Goal: Use online tool/utility: Utilize a website feature to perform a specific function

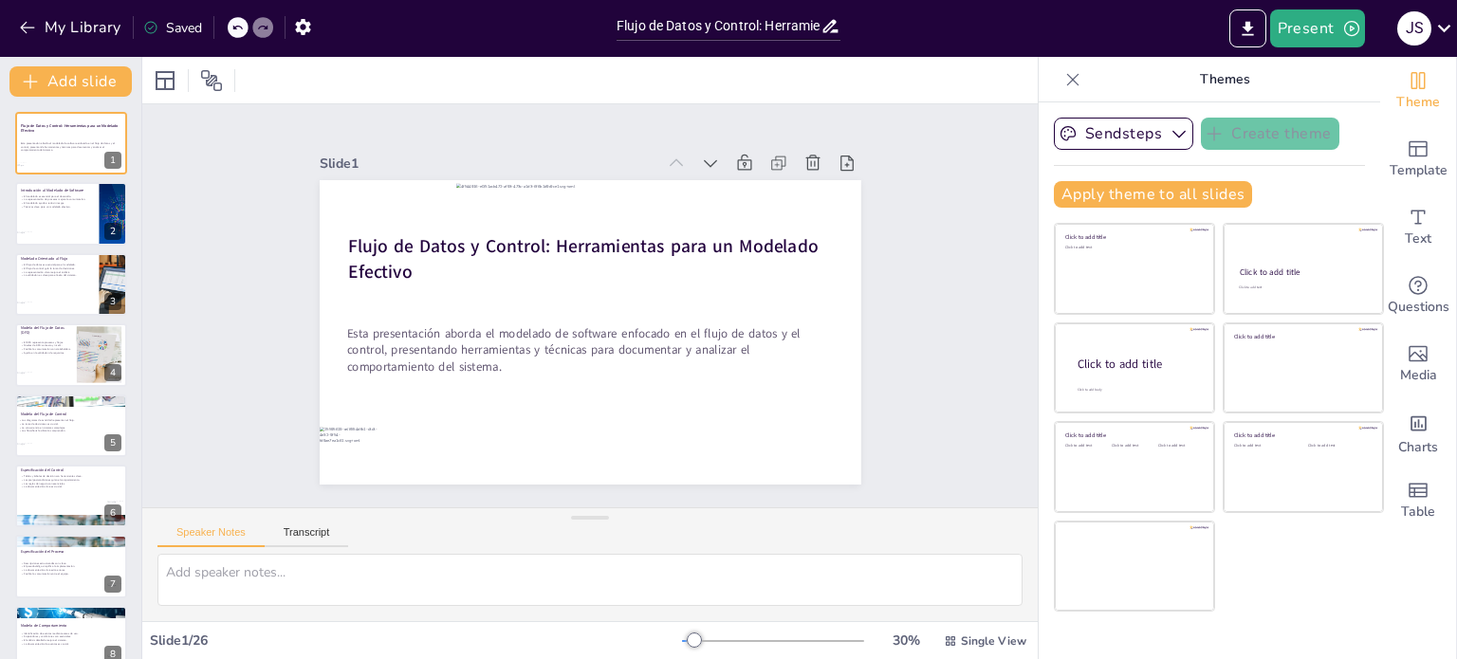
checkbox input "true"
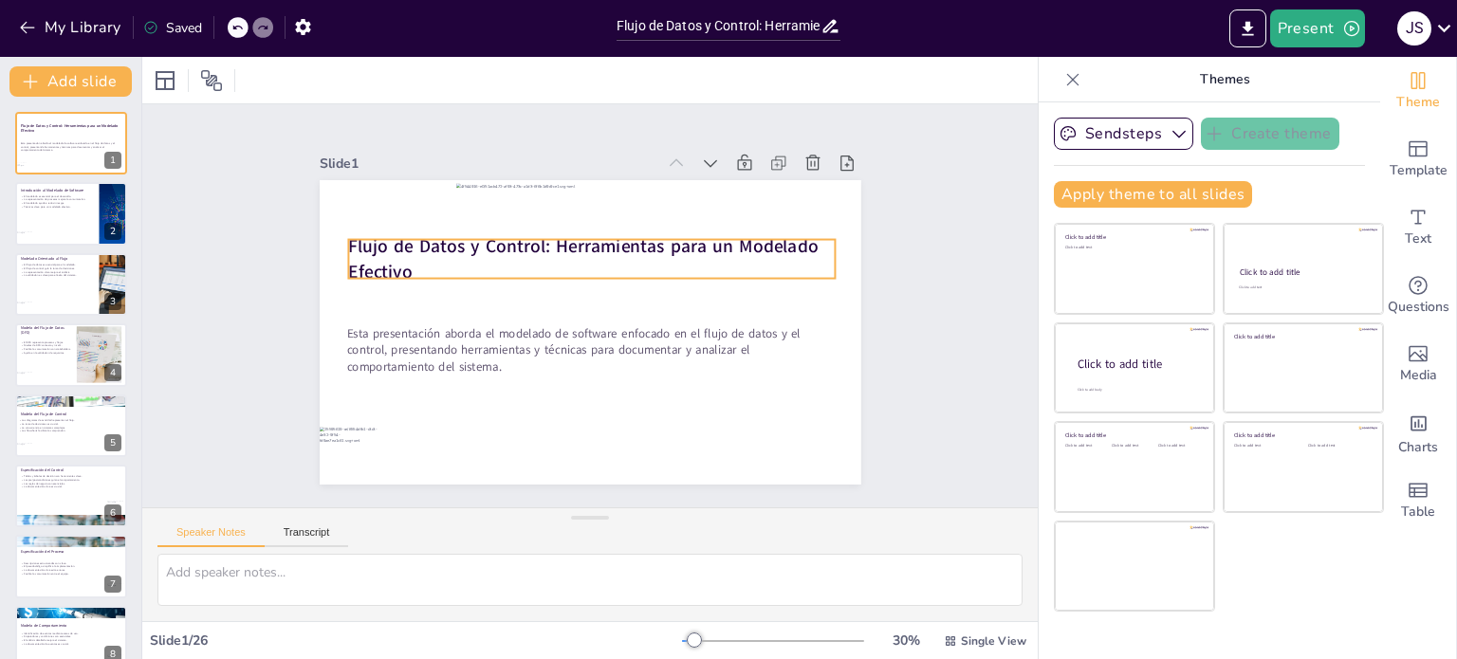
checkbox input "true"
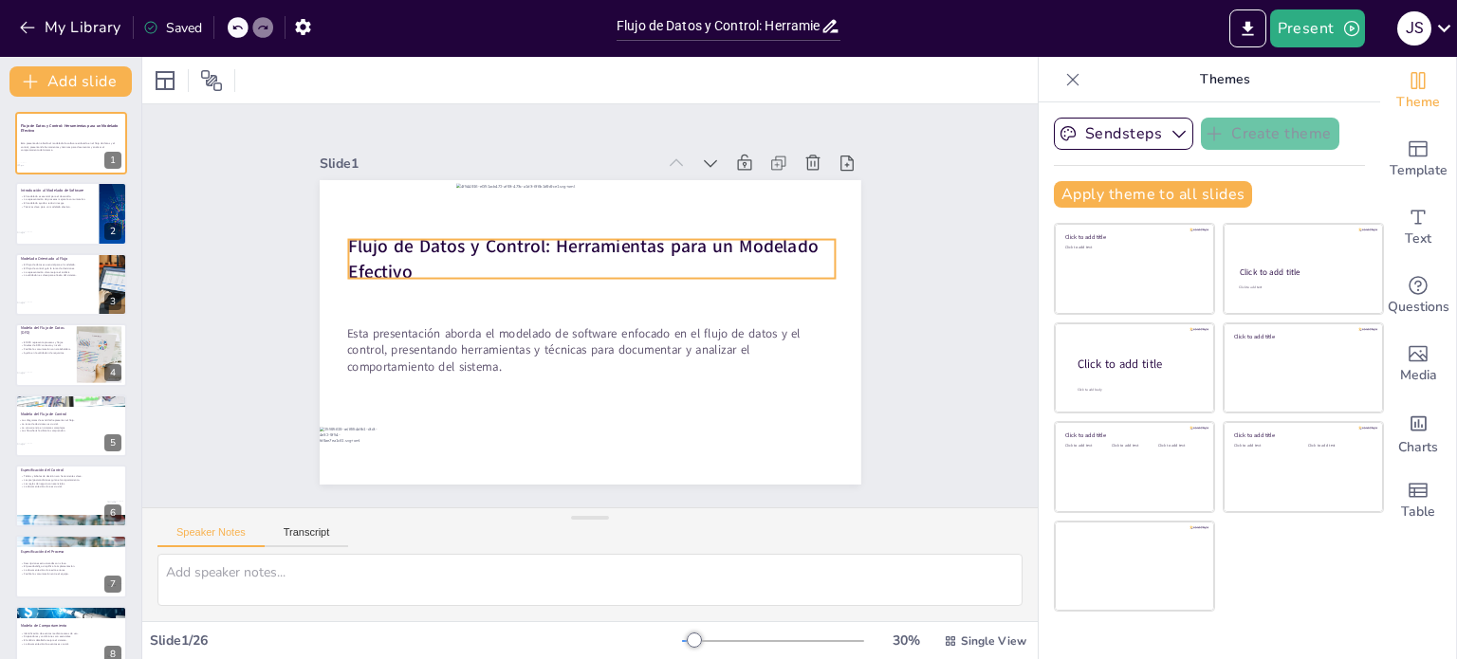
checkbox input "true"
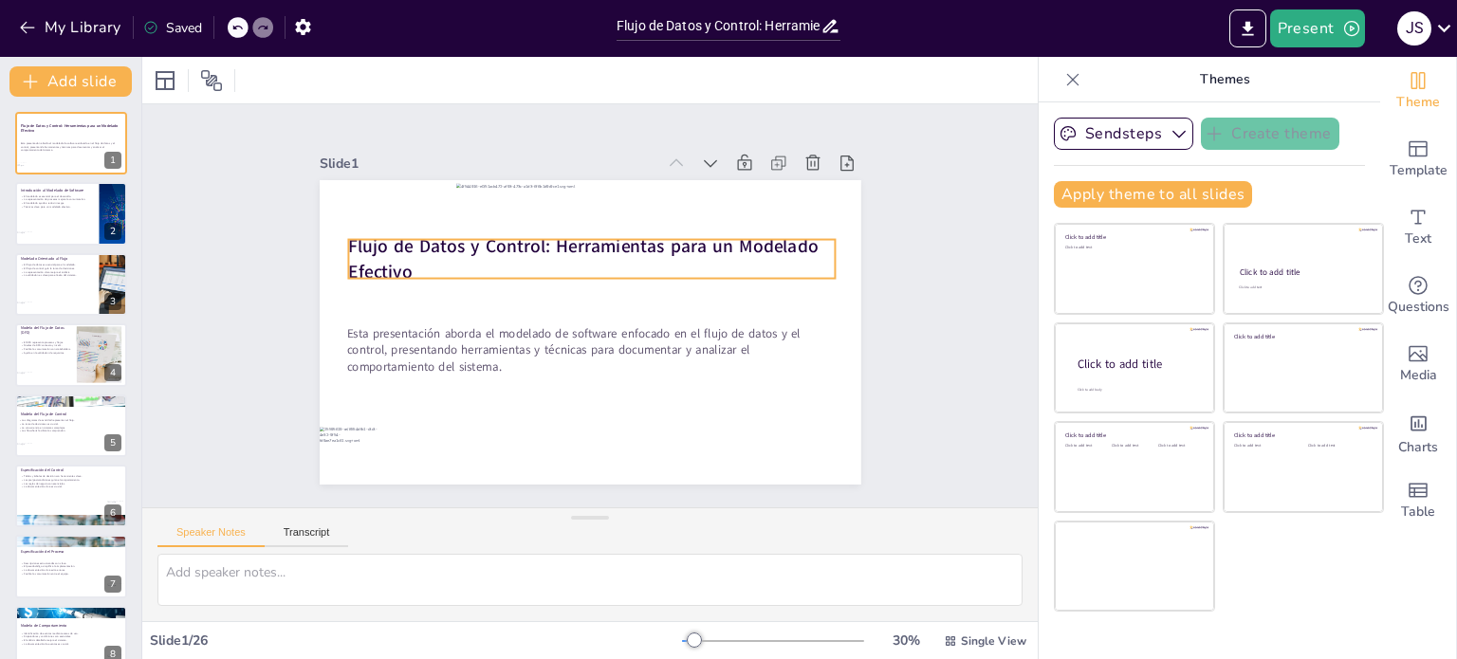
checkbox input "true"
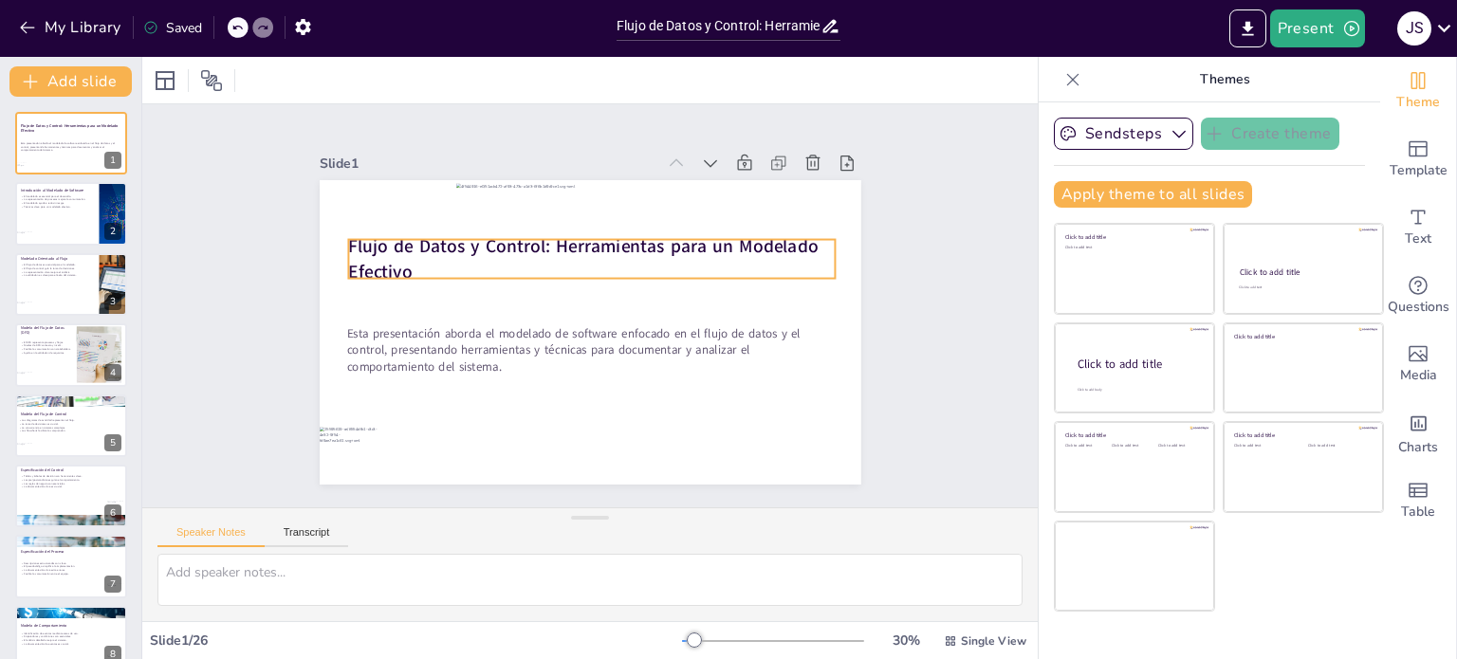
checkbox input "true"
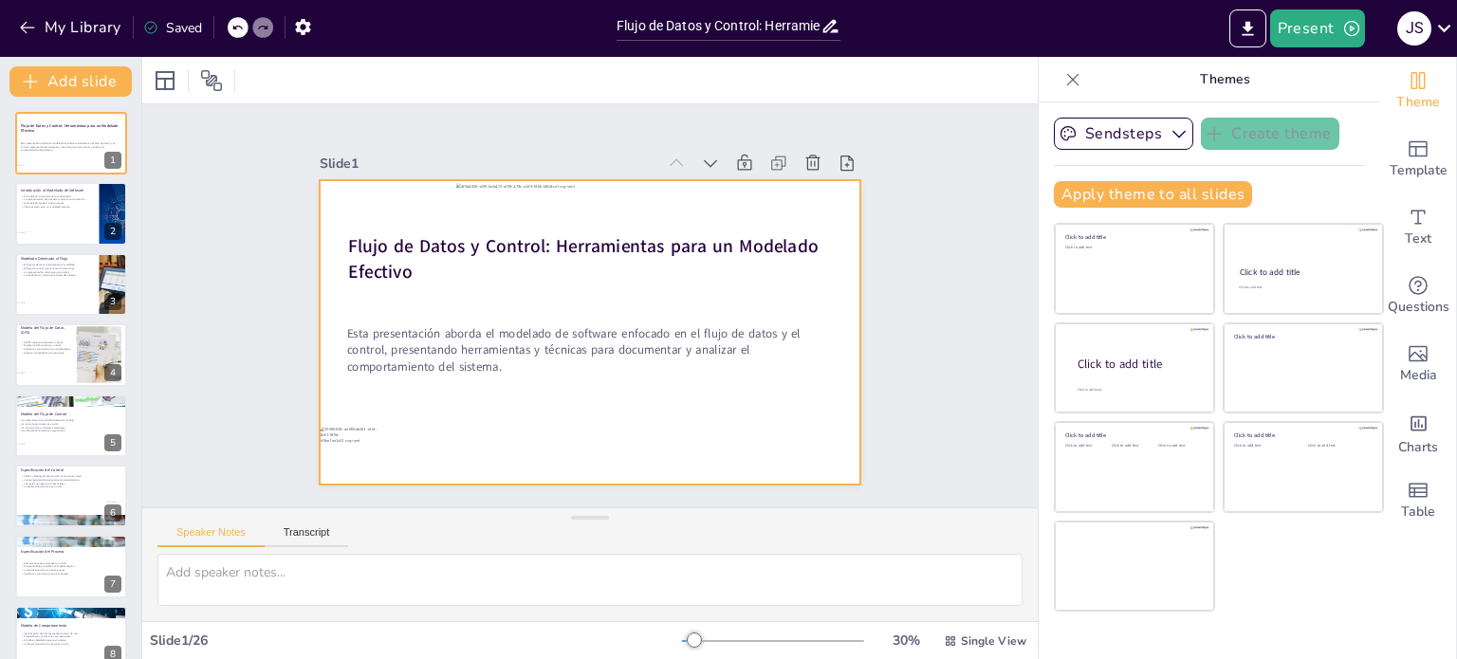
checkbox input "true"
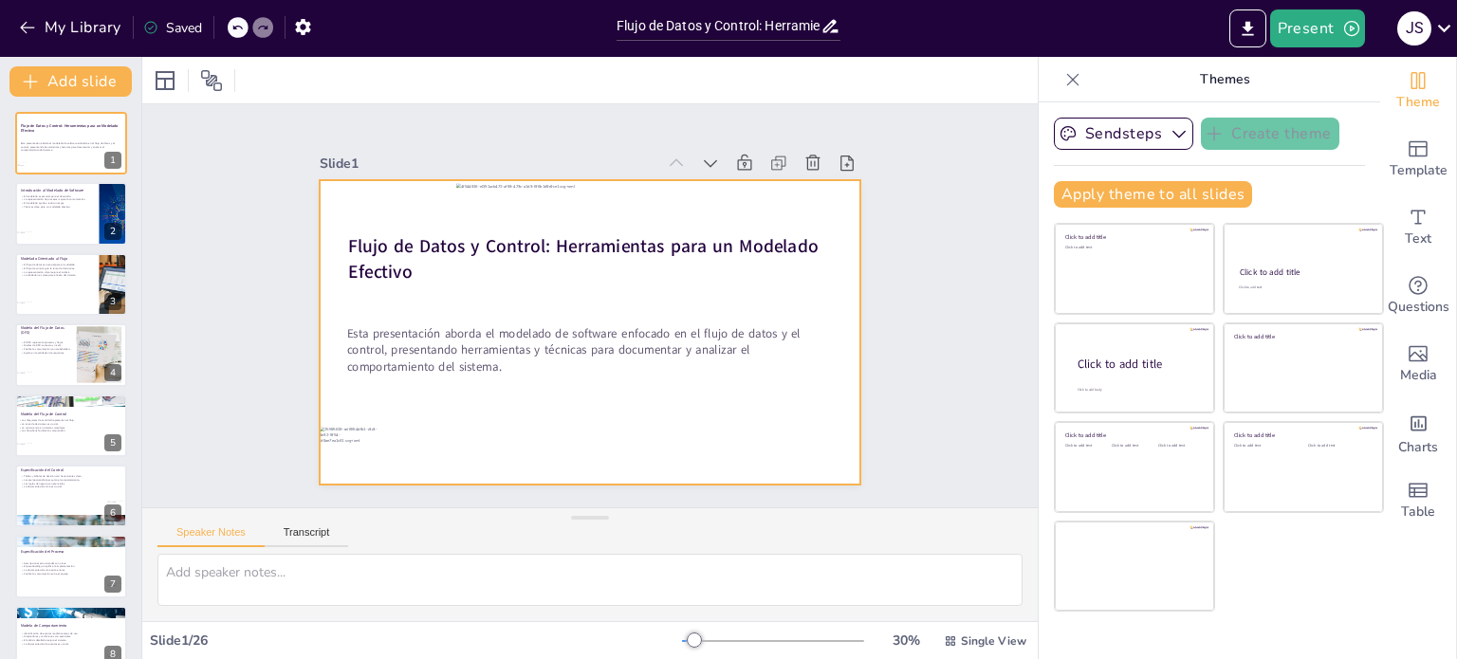
checkbox input "true"
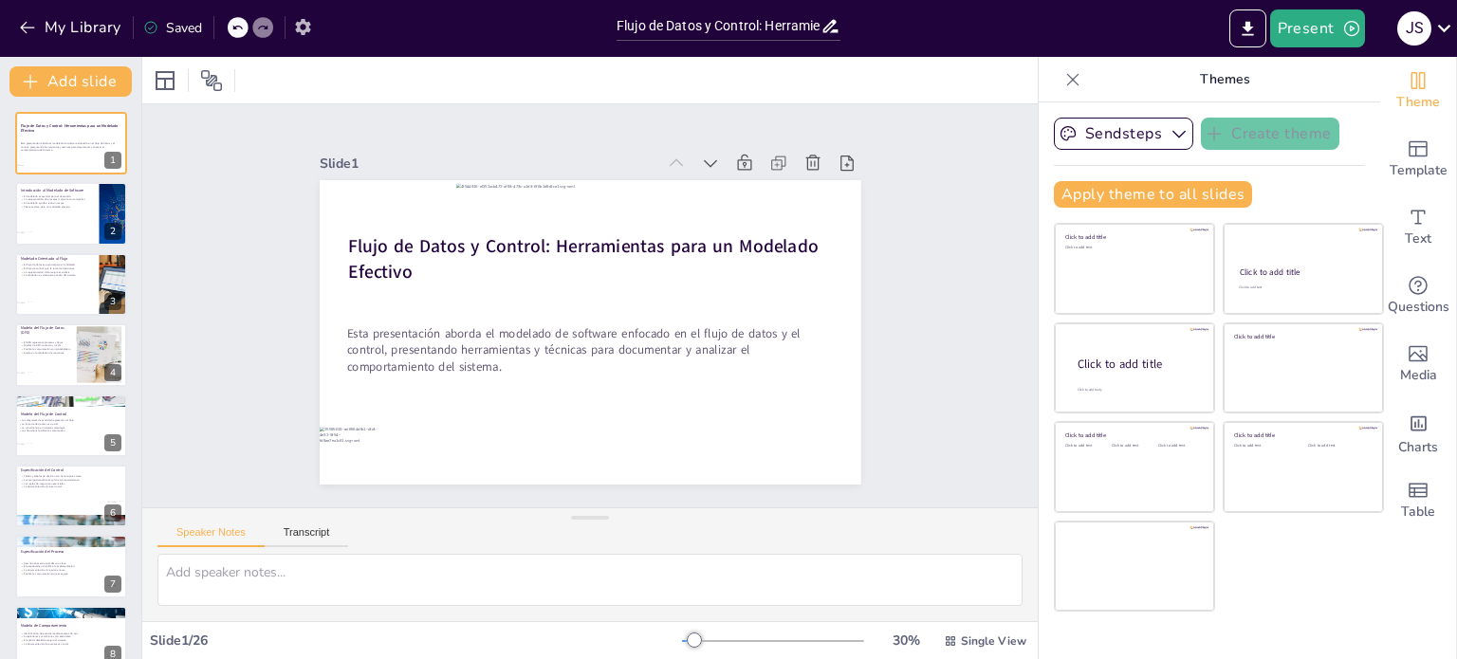
checkbox input "true"
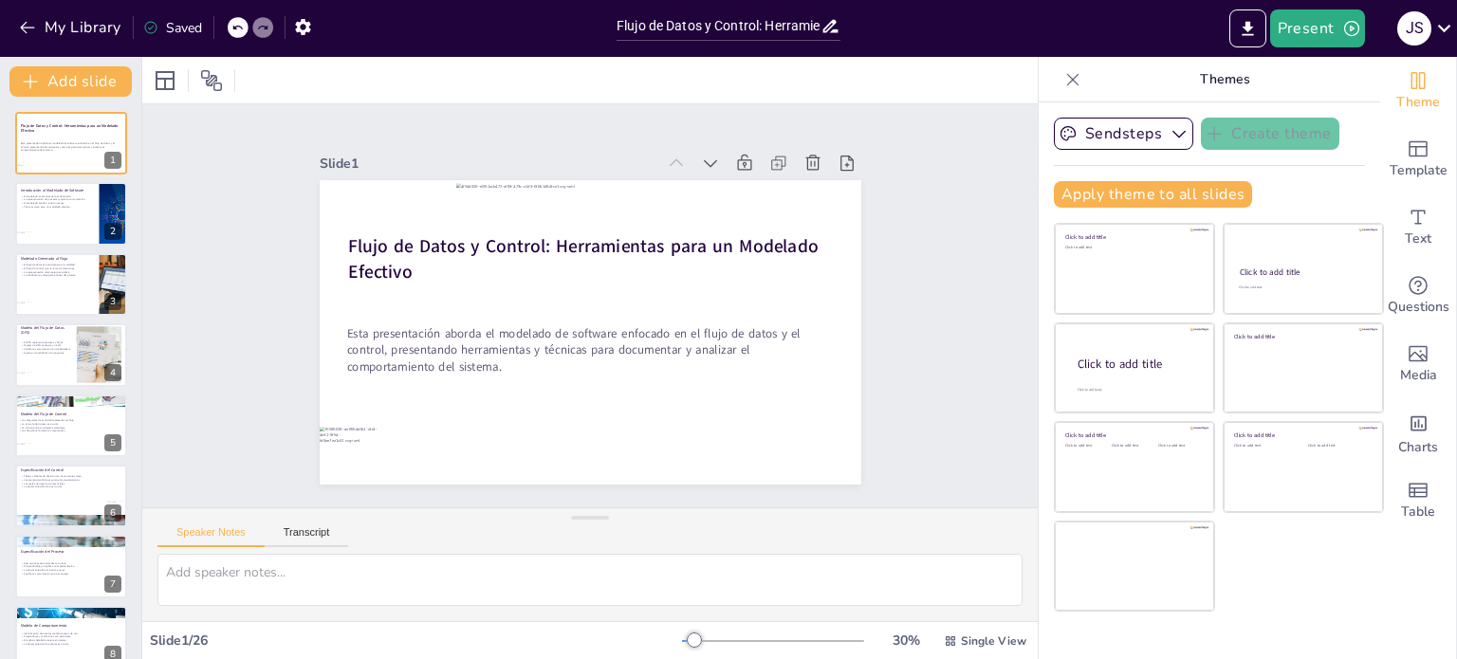
checkbox input "true"
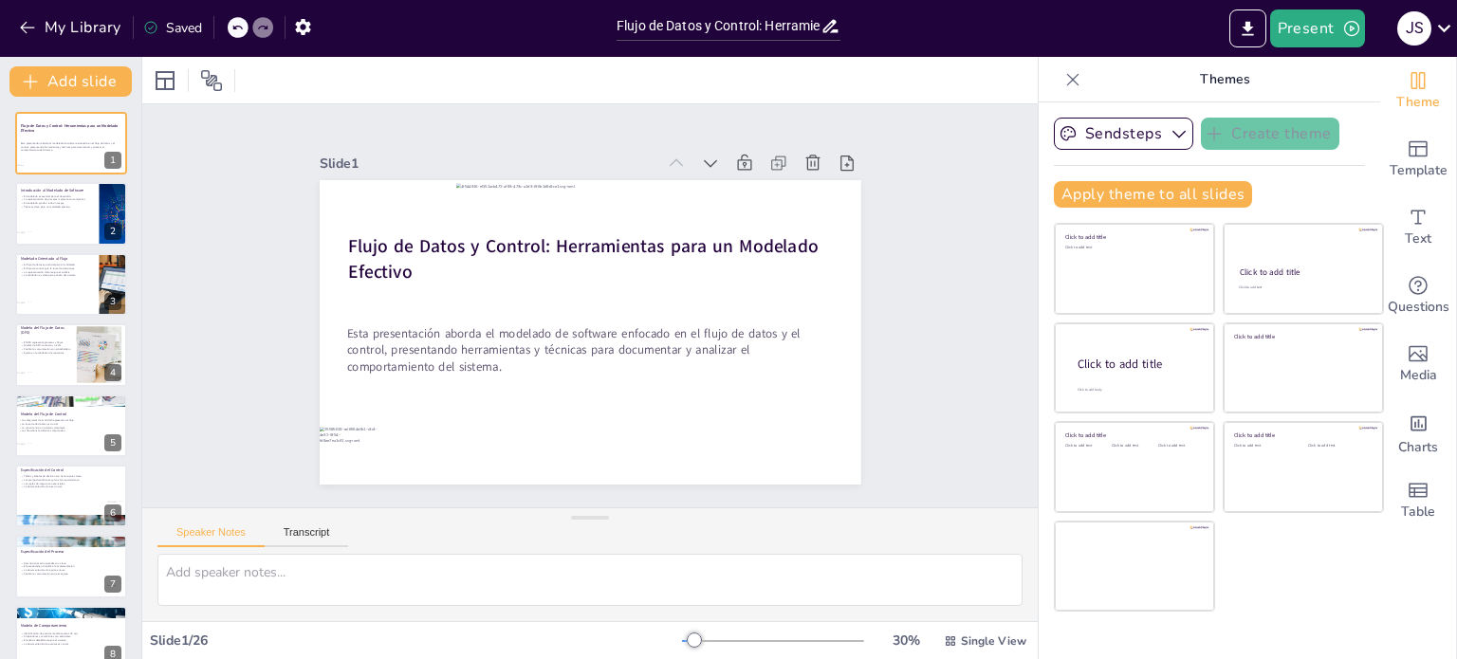
checkbox input "true"
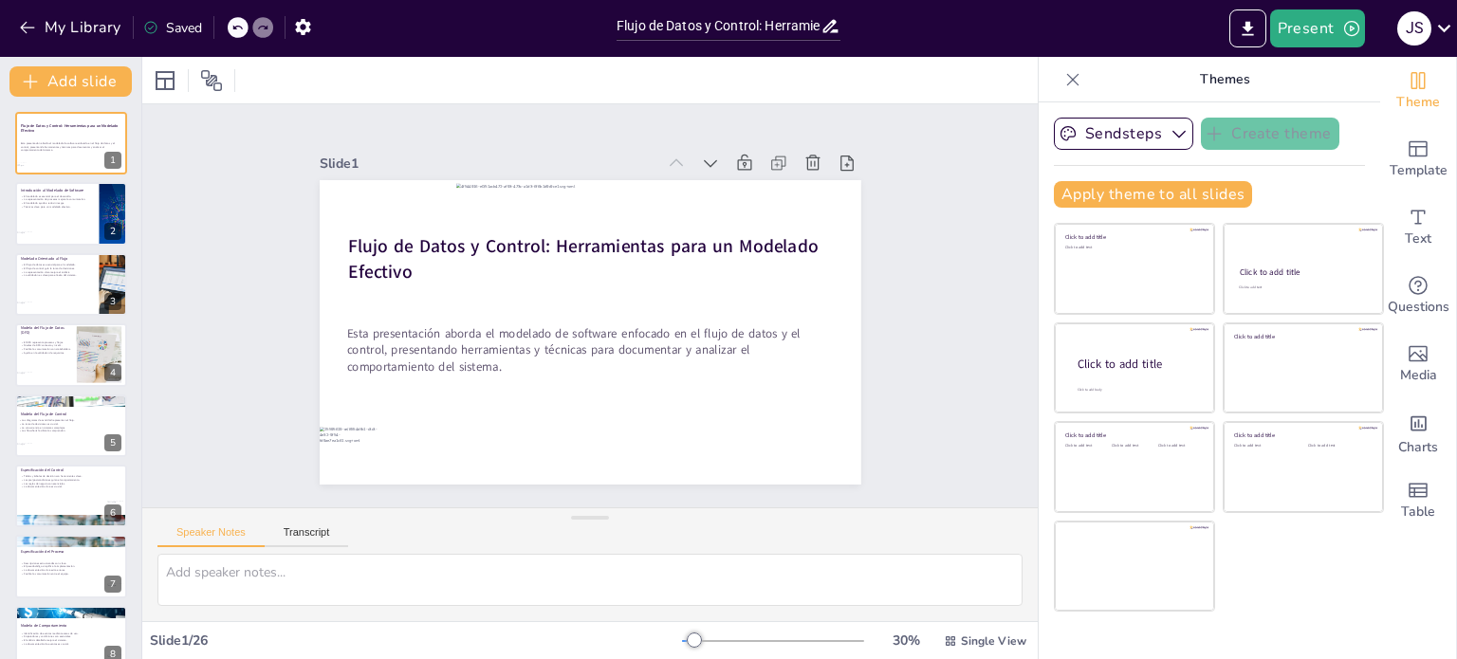
checkbox input "true"
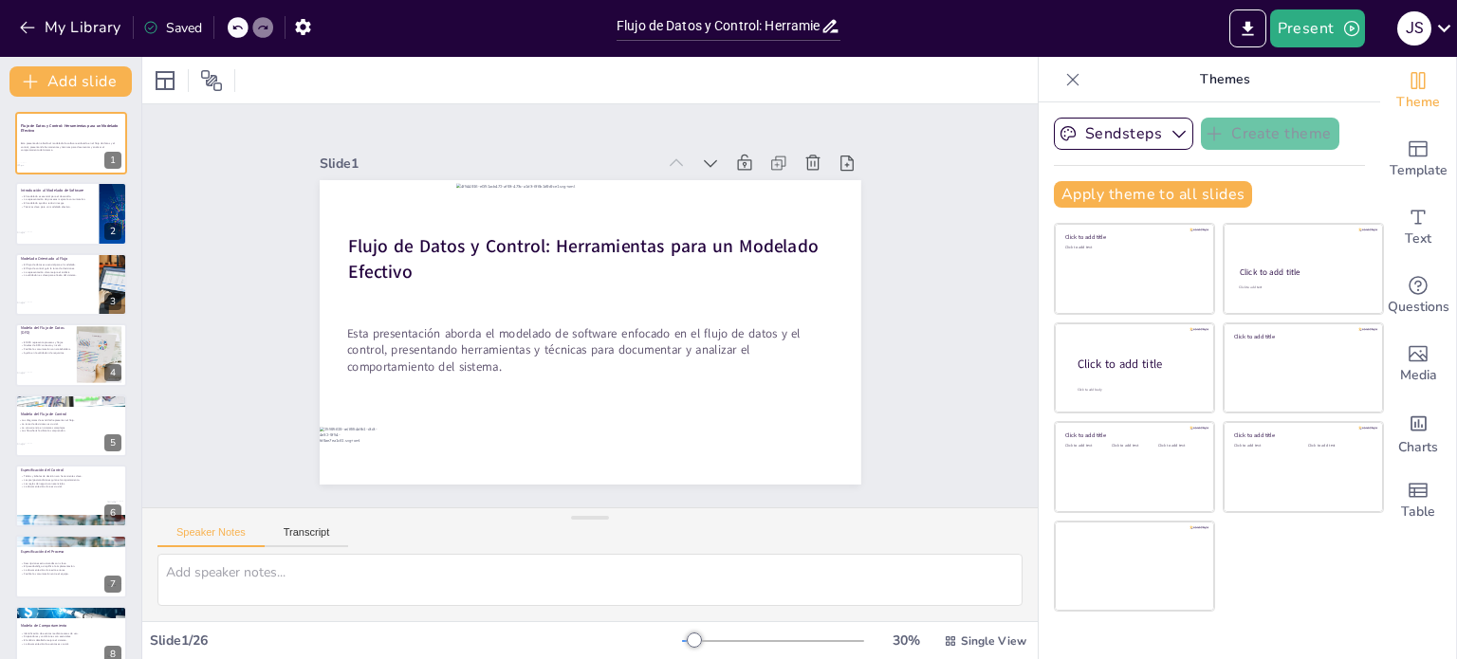
checkbox input "true"
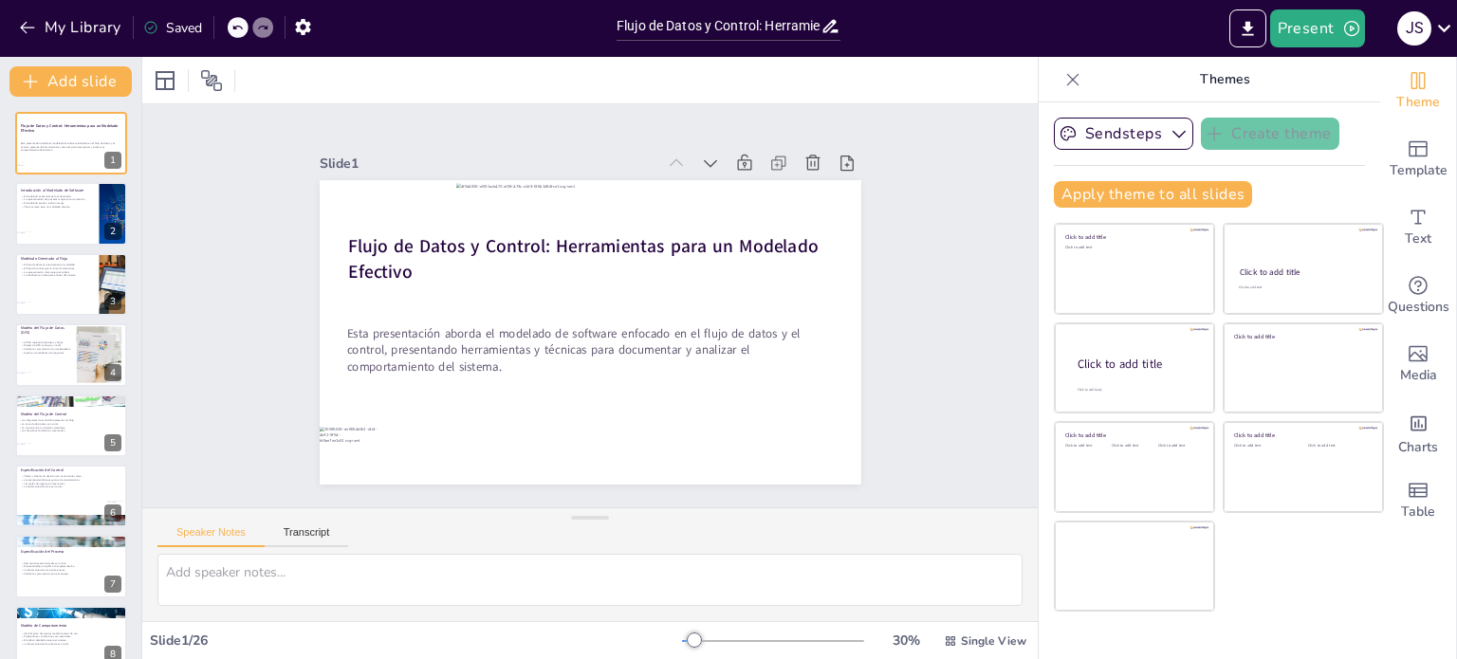
checkbox input "true"
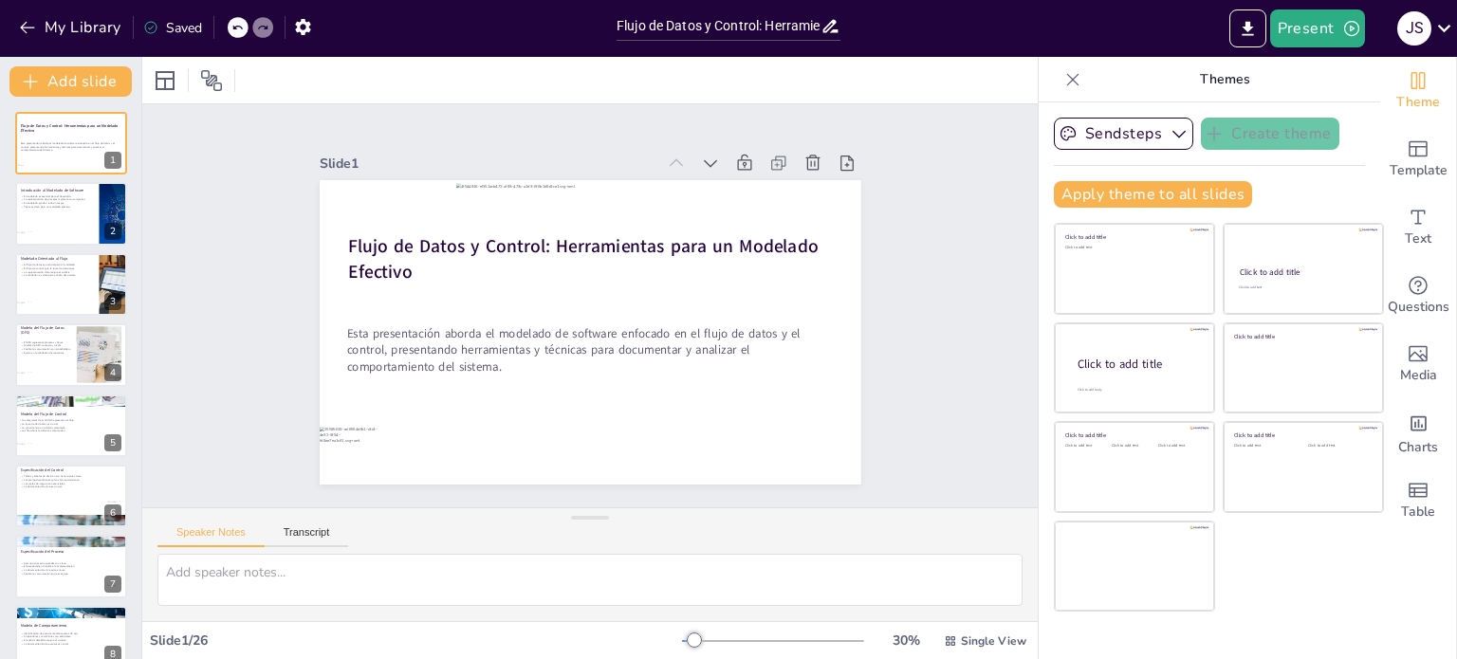
checkbox input "true"
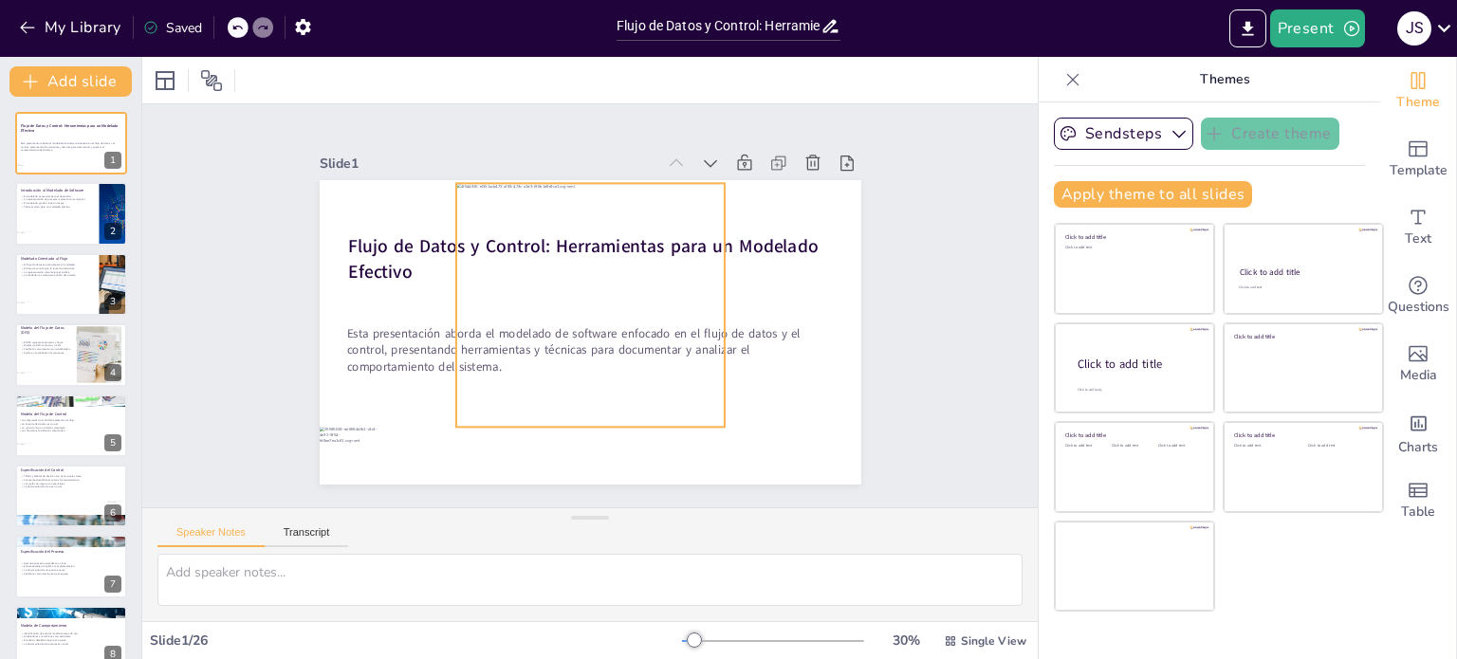
checkbox input "true"
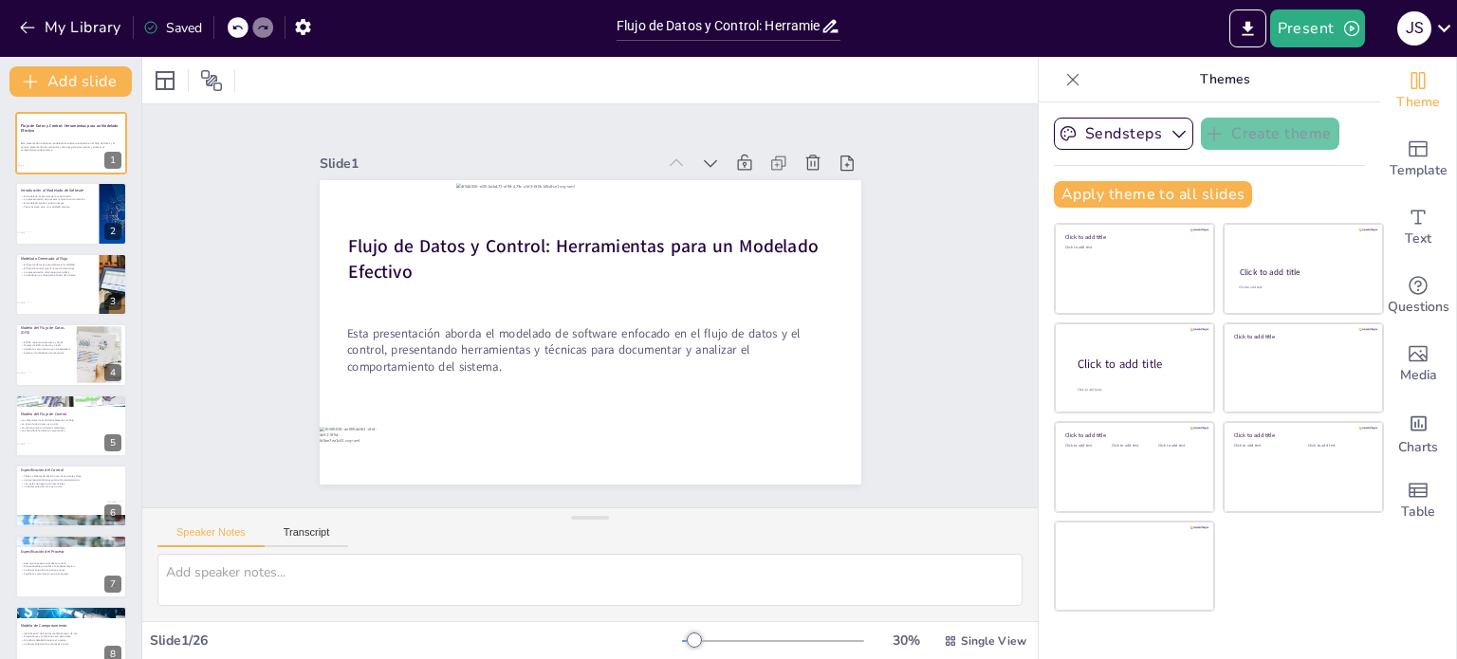
checkbox input "true"
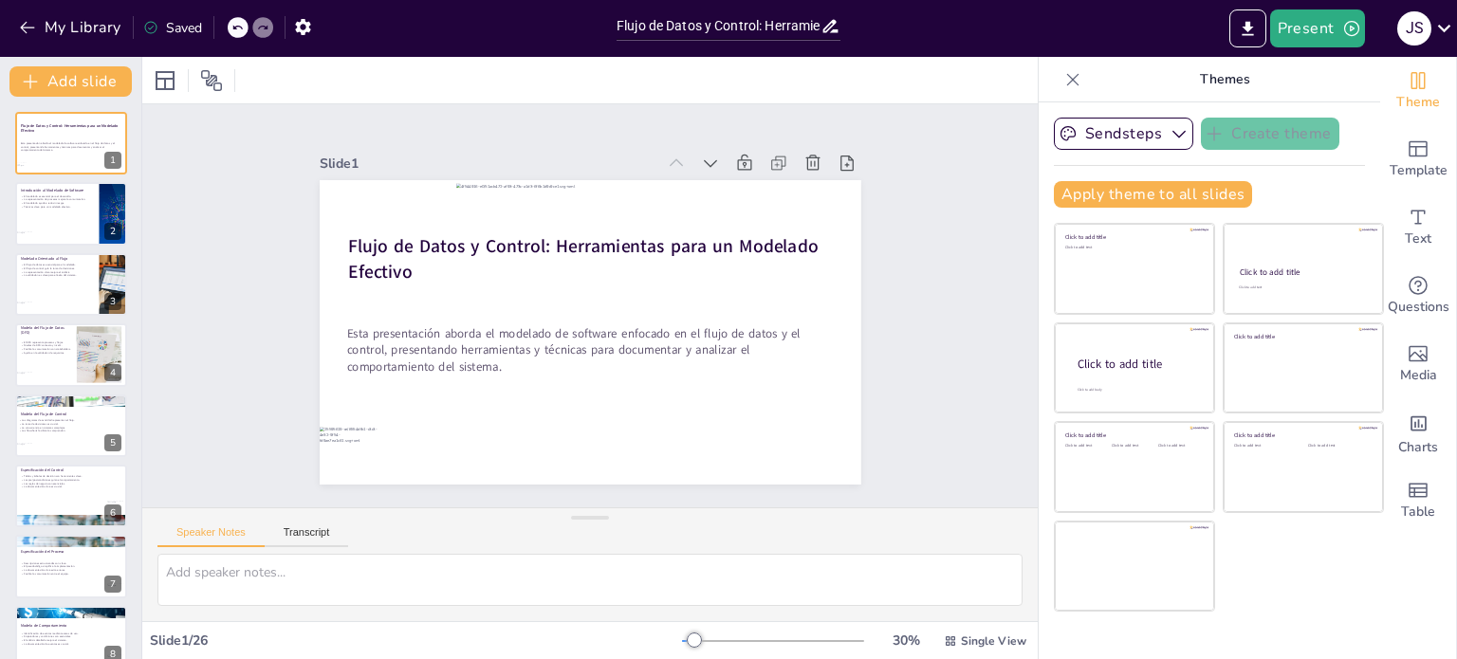
checkbox input "true"
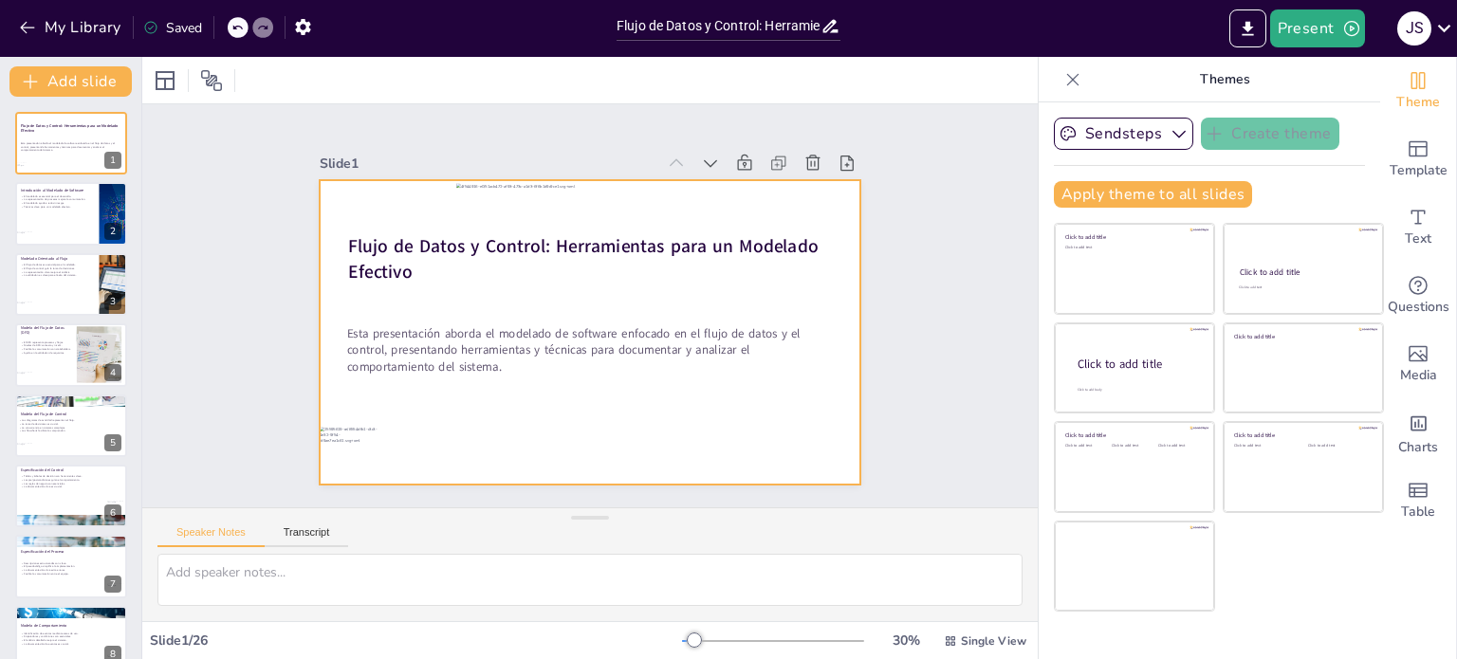
checkbox input "true"
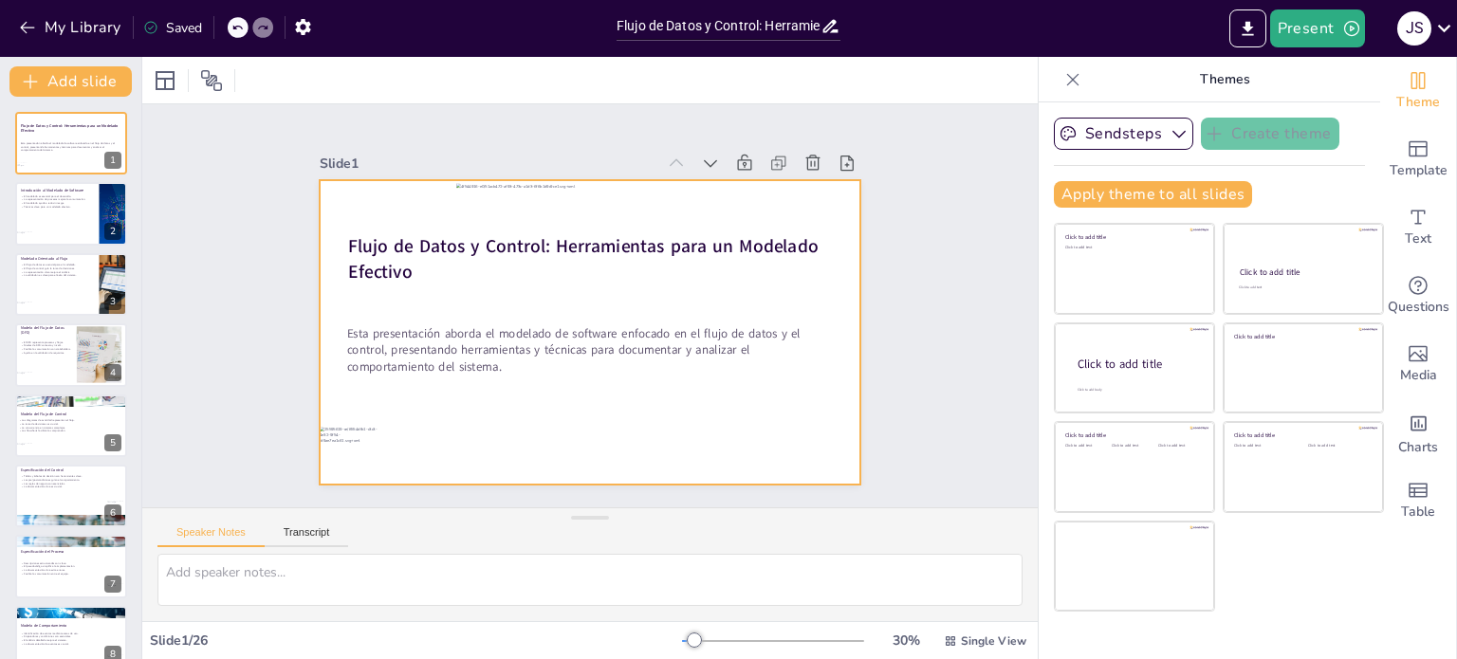
checkbox input "true"
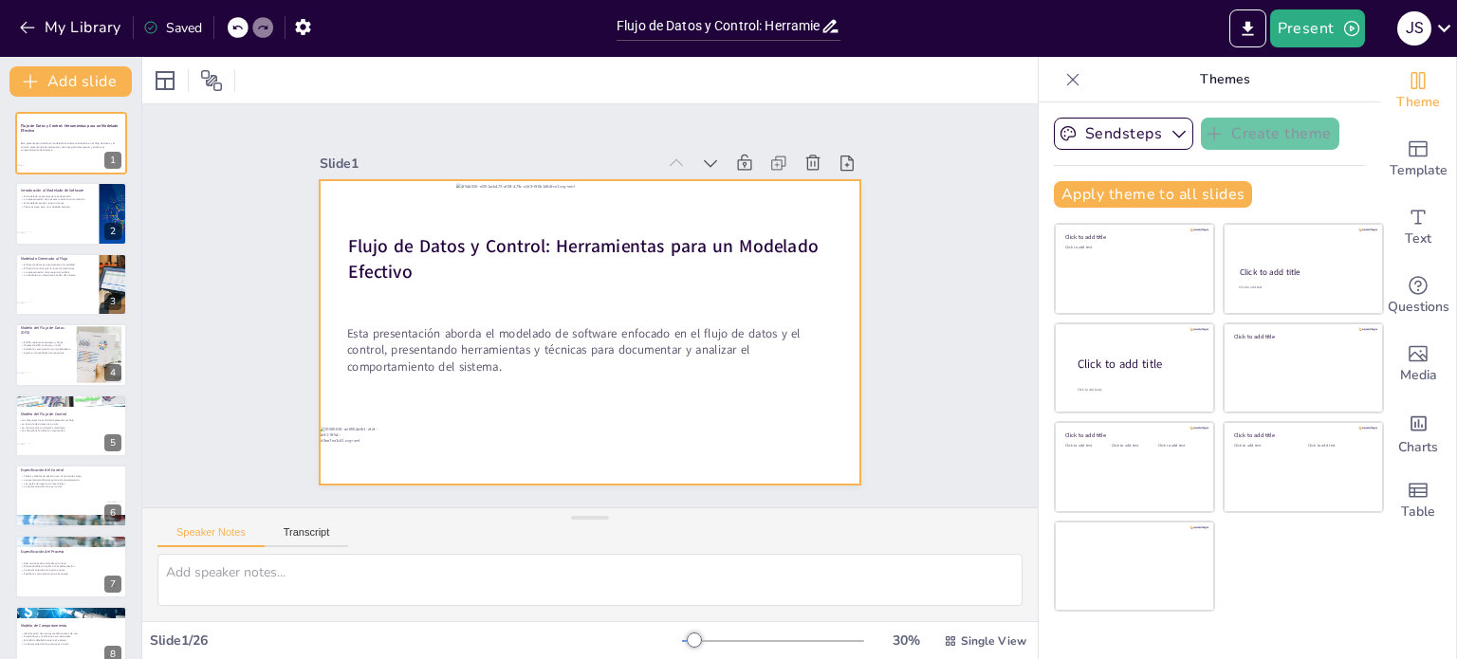
checkbox input "true"
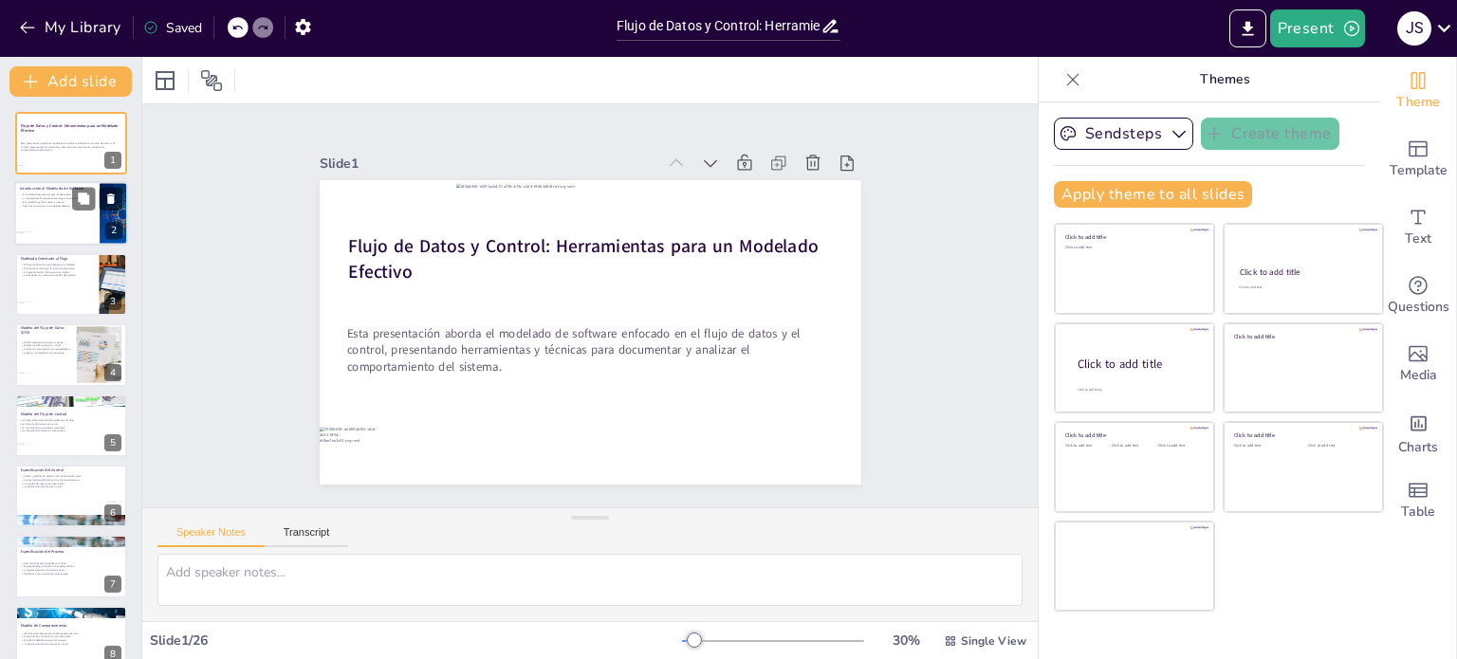
checkbox input "true"
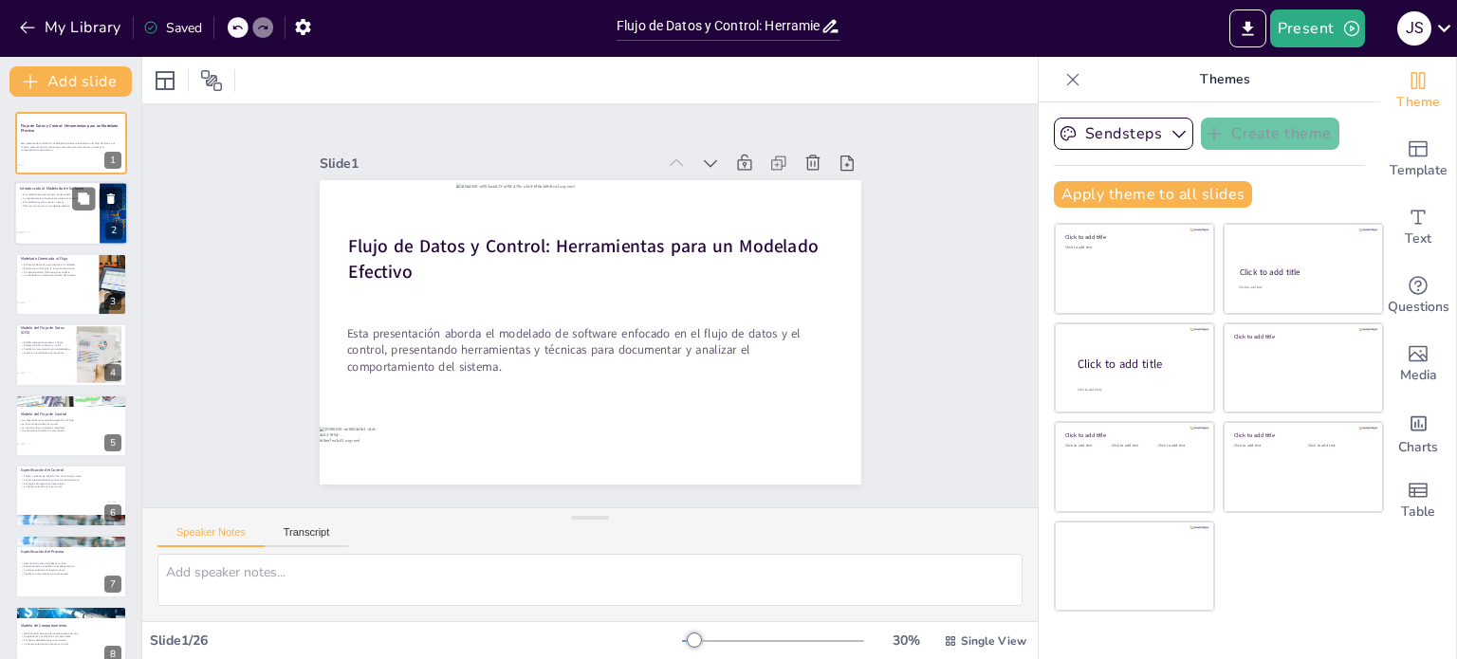
checkbox input "true"
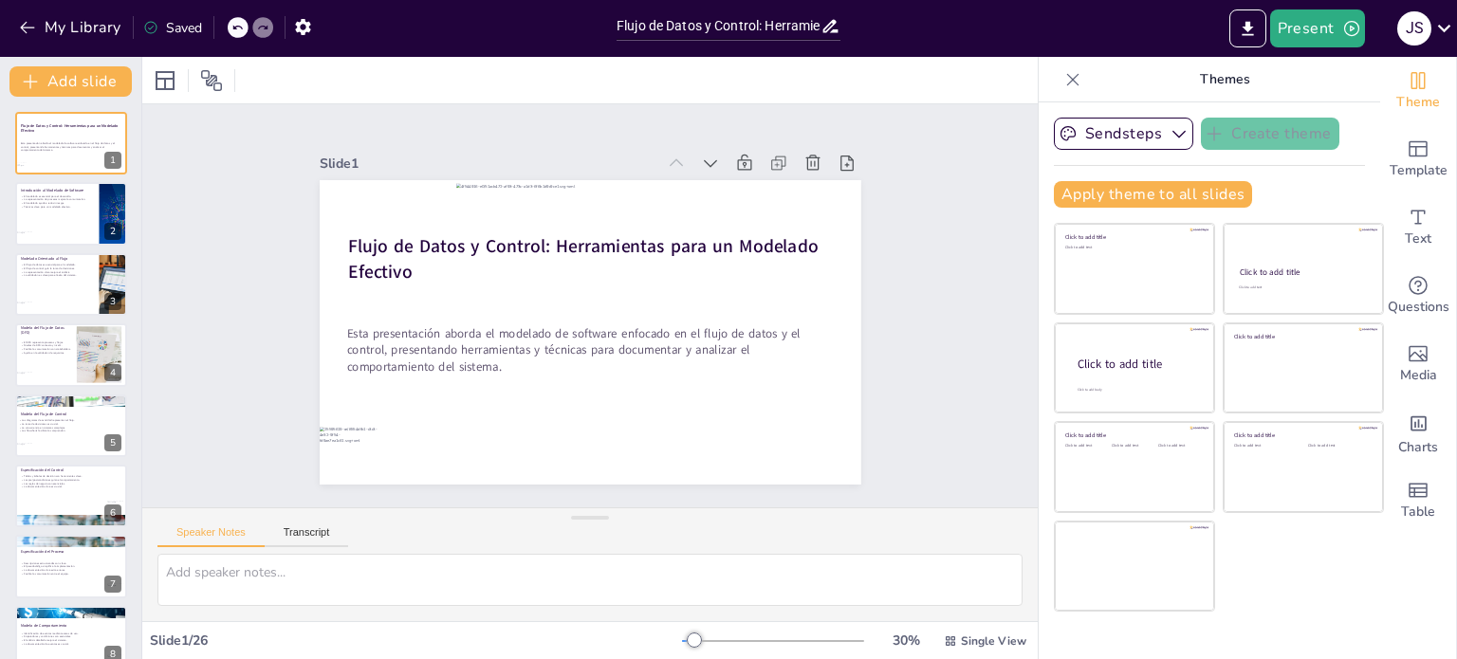
checkbox input "true"
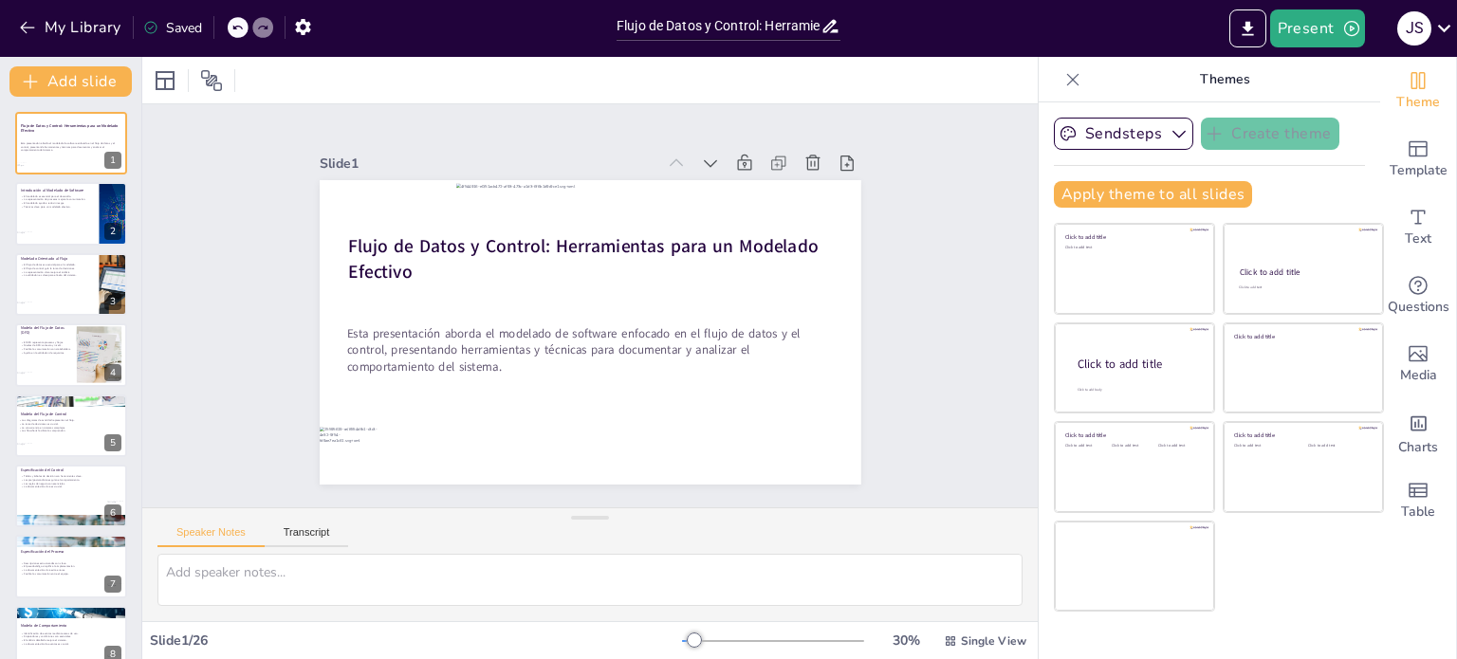
checkbox input "true"
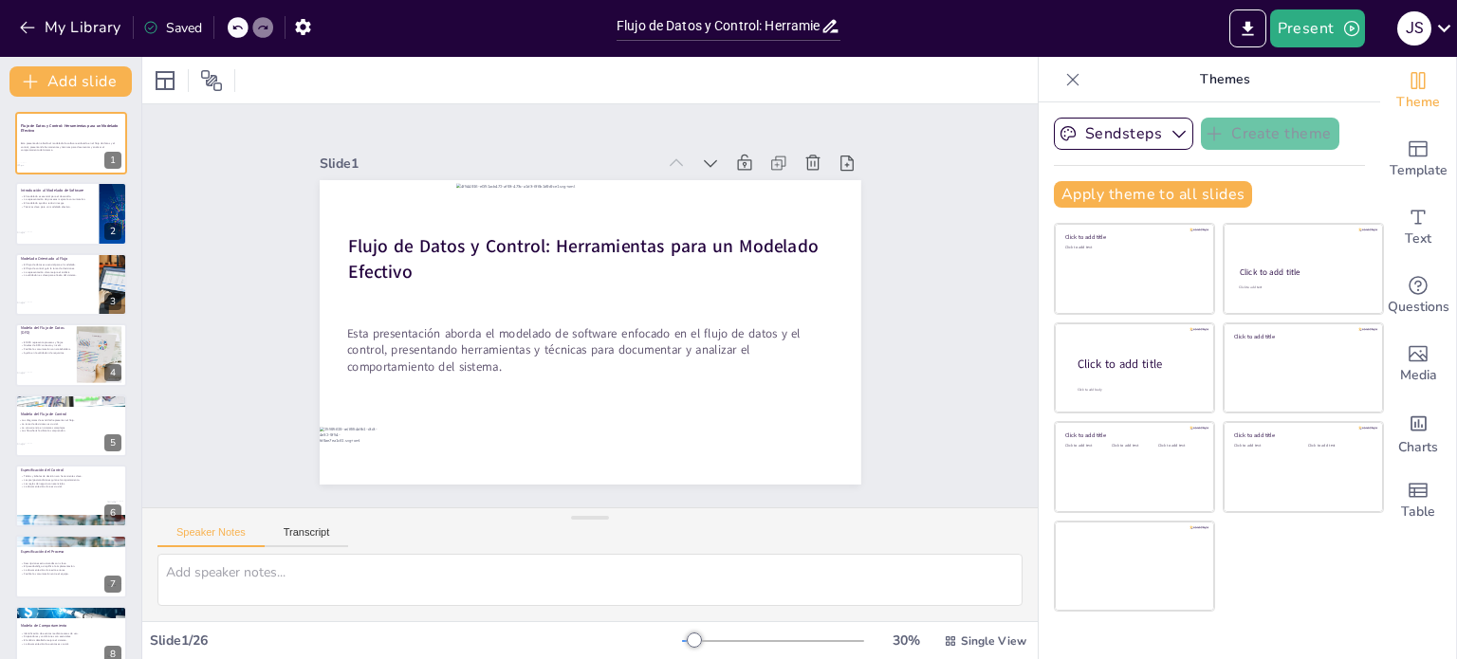
checkbox input "true"
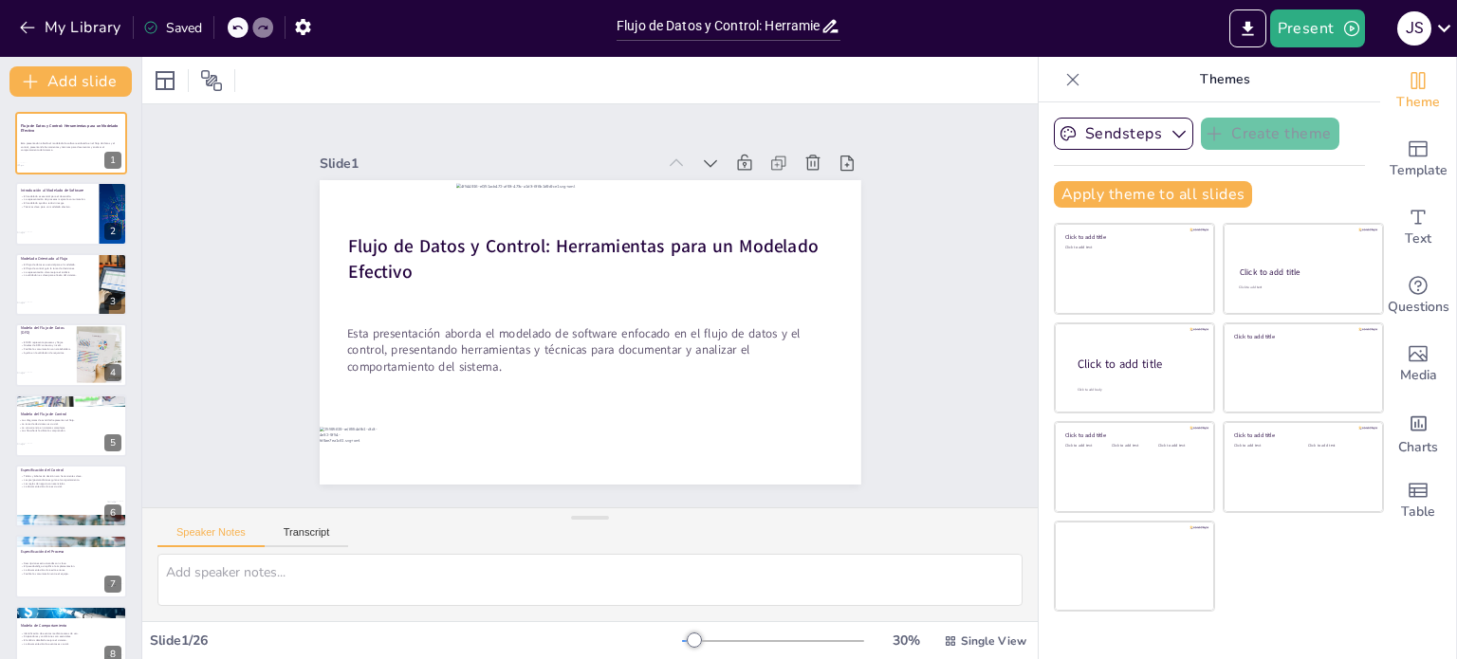
checkbox input "true"
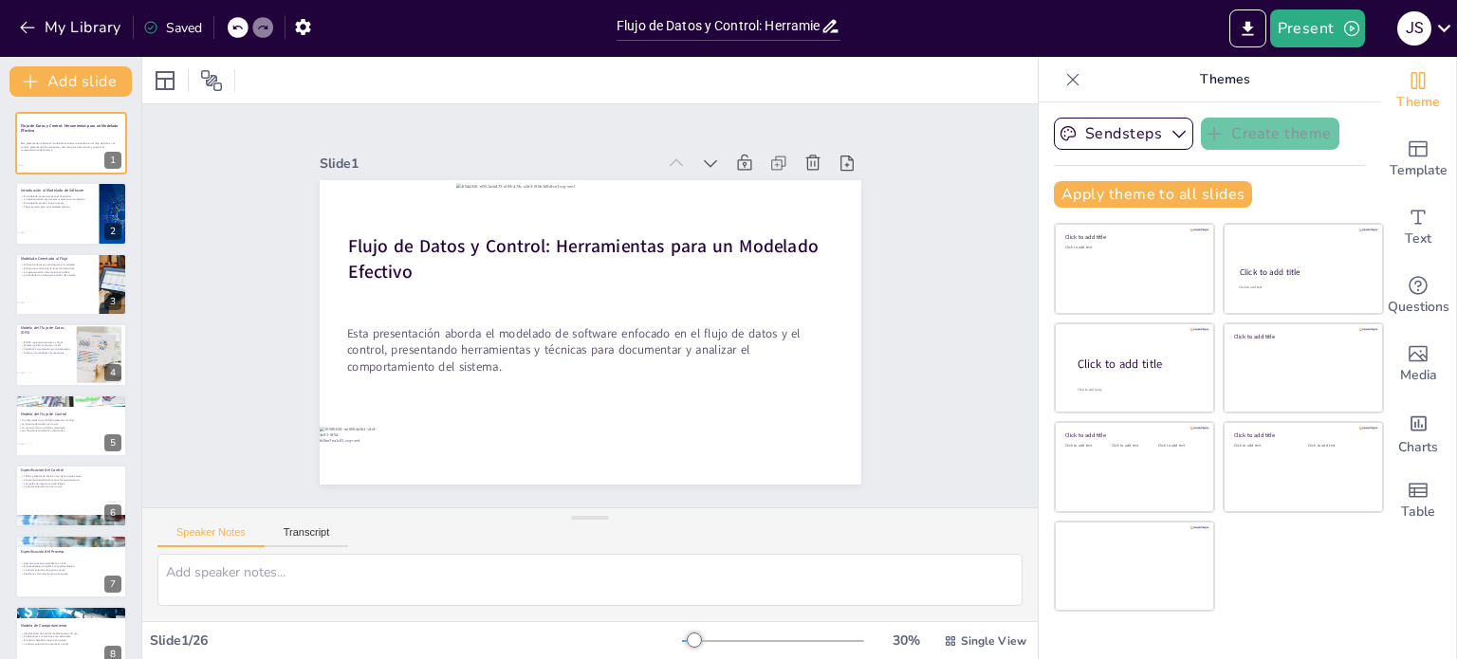
checkbox input "true"
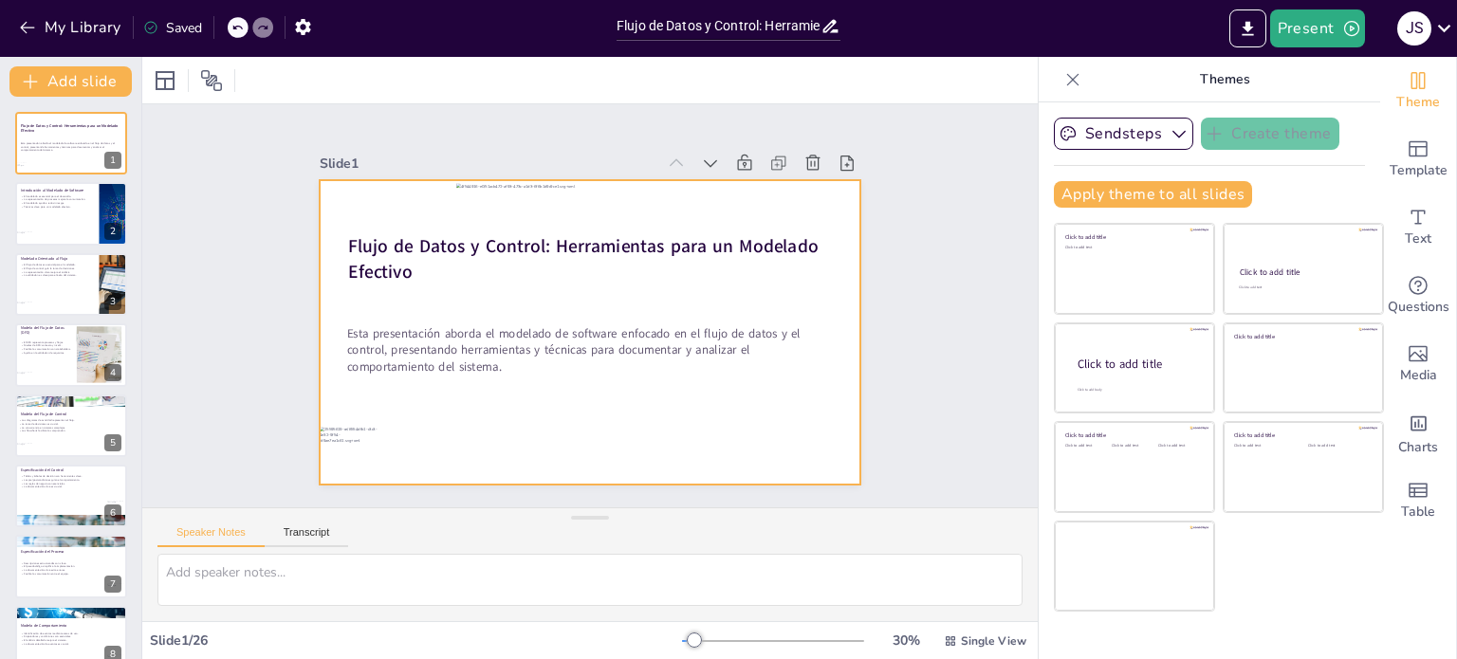
checkbox input "true"
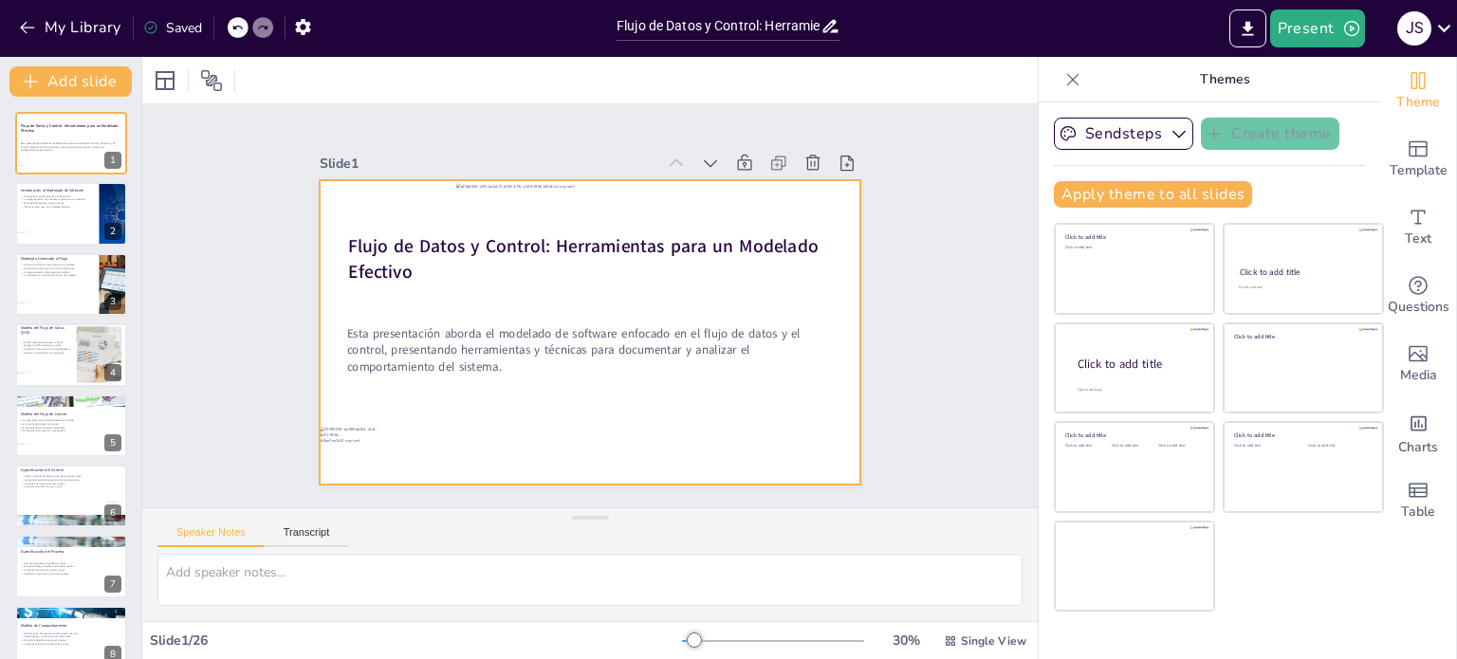
checkbox input "true"
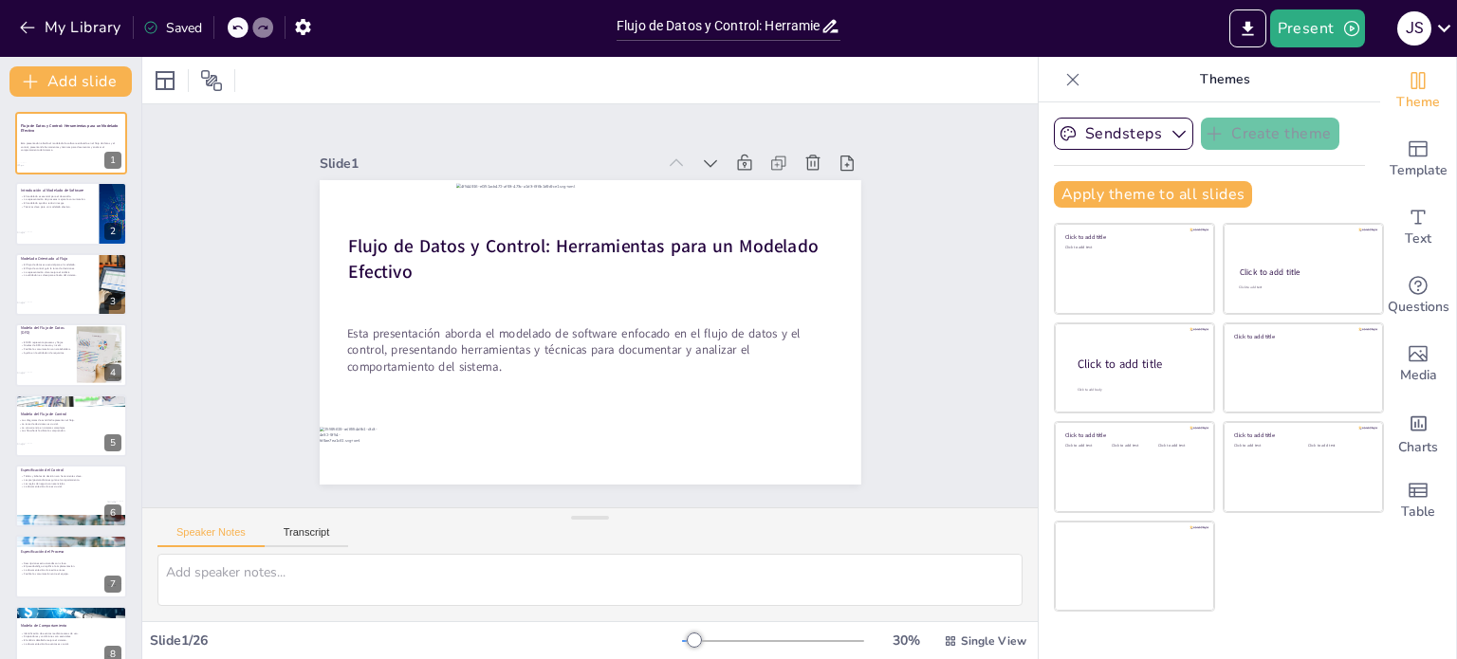
checkbox input "true"
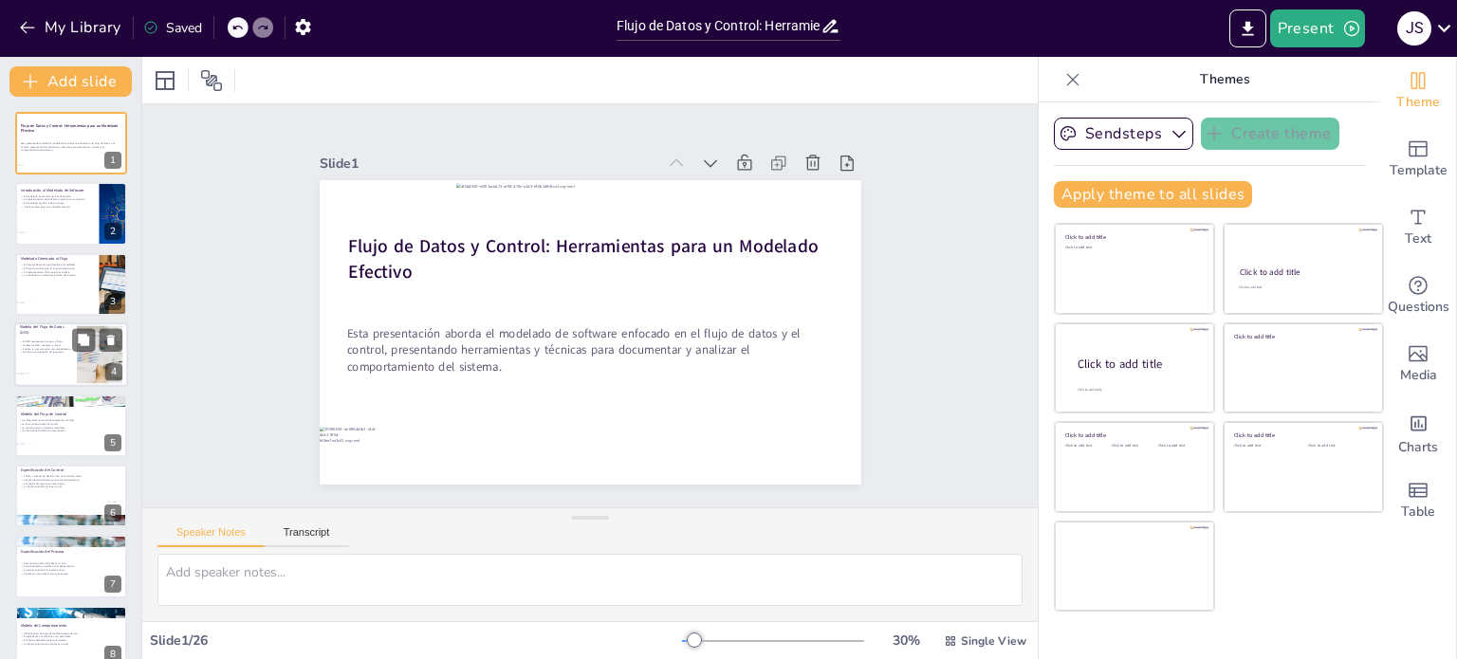
checkbox input "true"
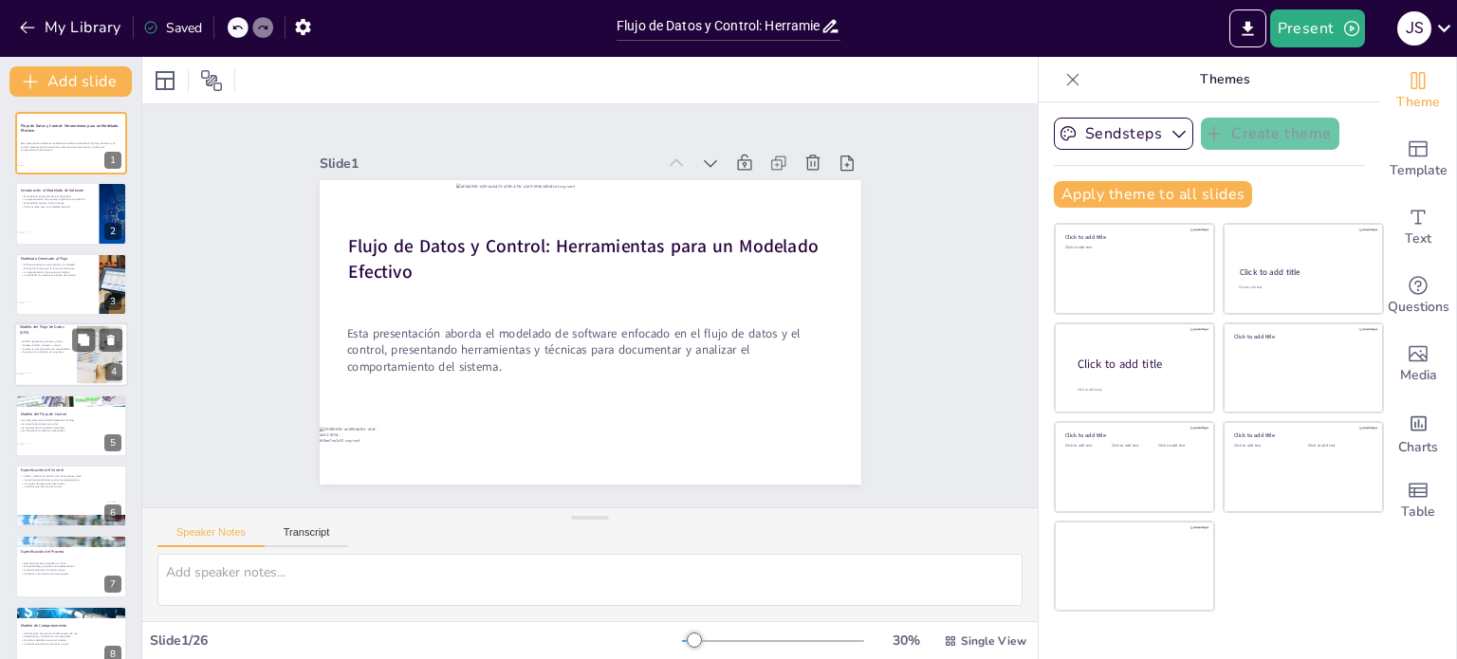
checkbox input "true"
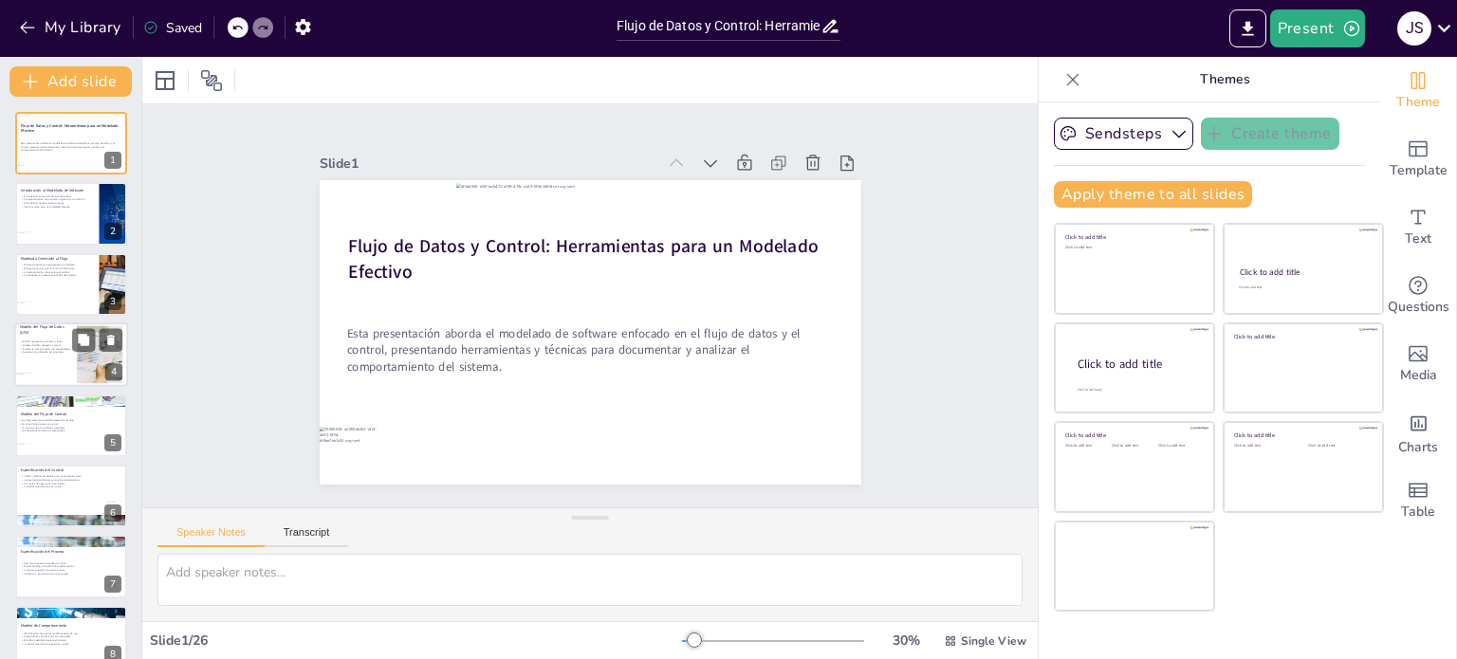
checkbox input "true"
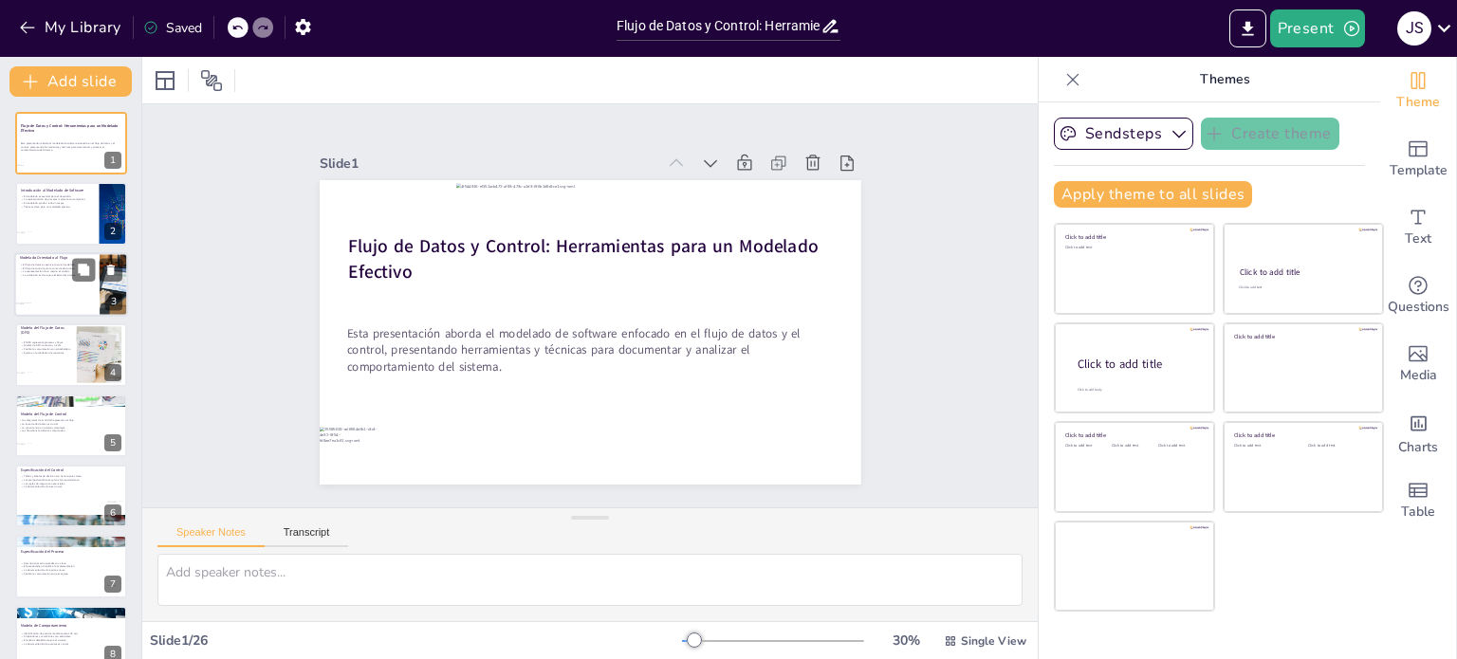
checkbox input "true"
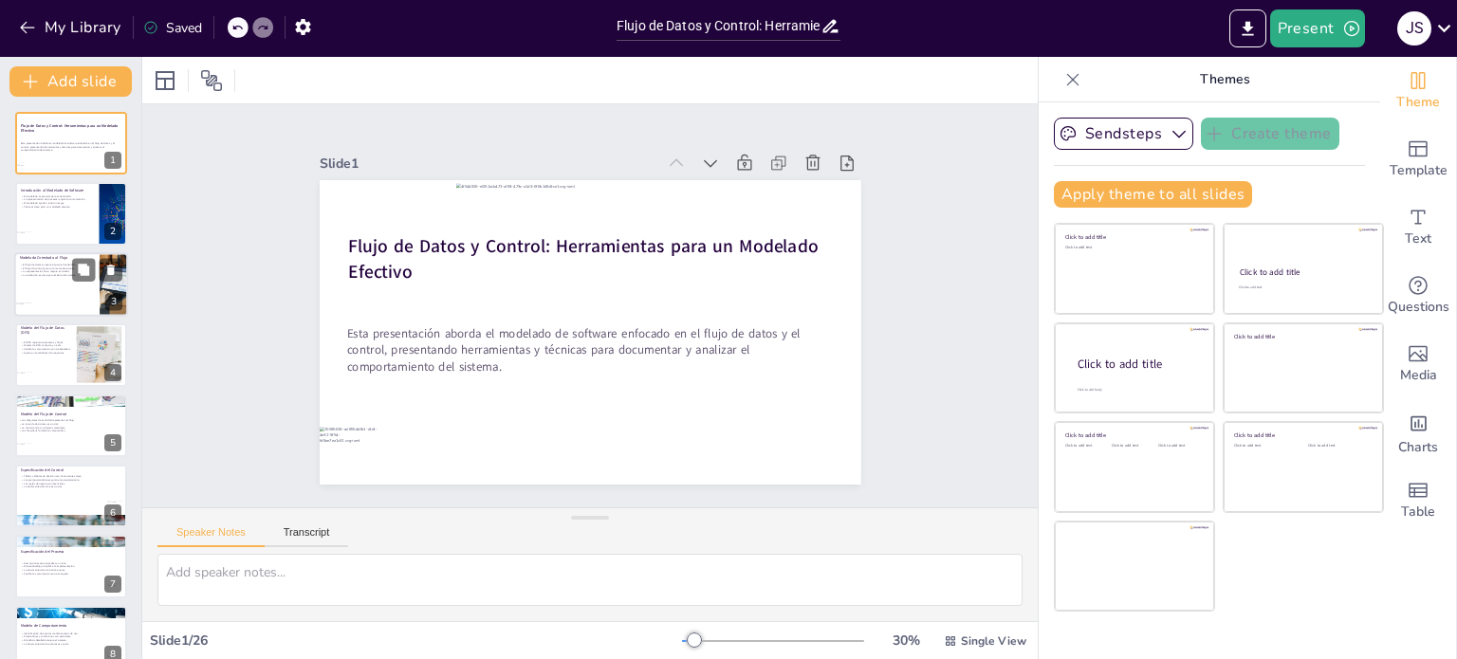
checkbox input "true"
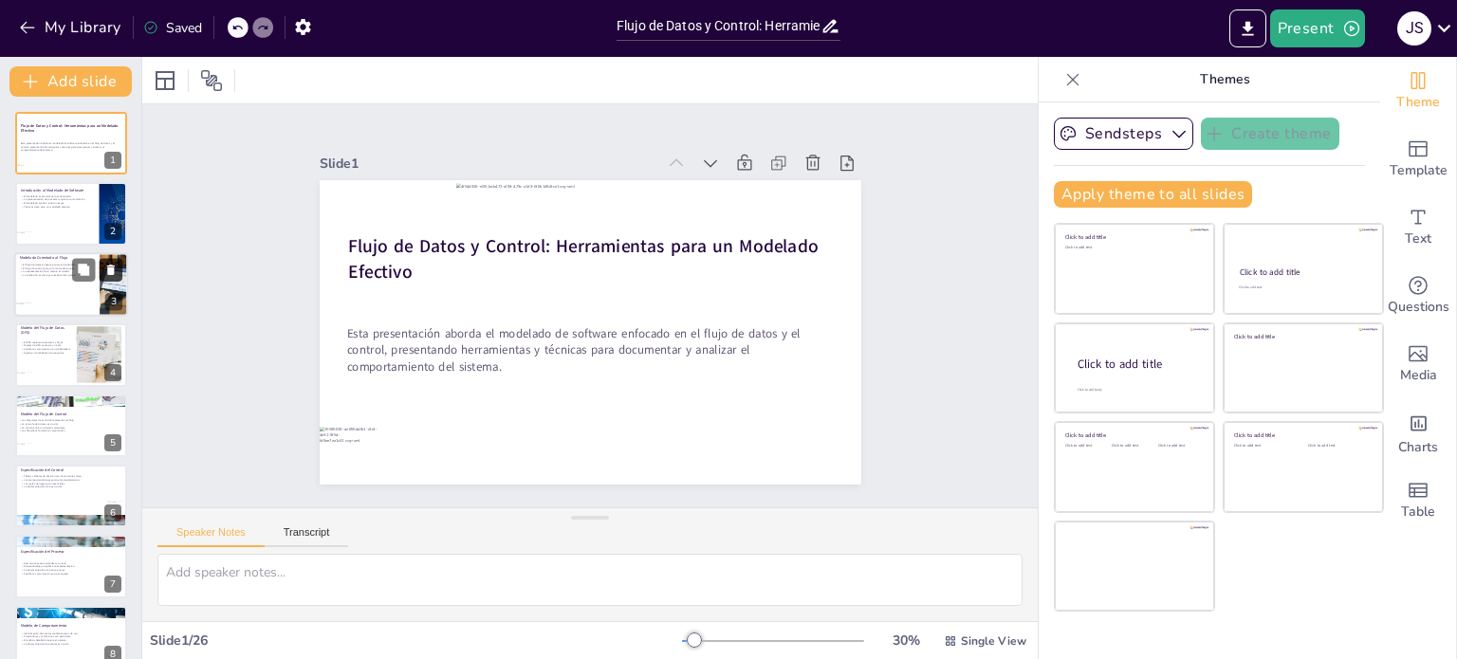
checkbox input "true"
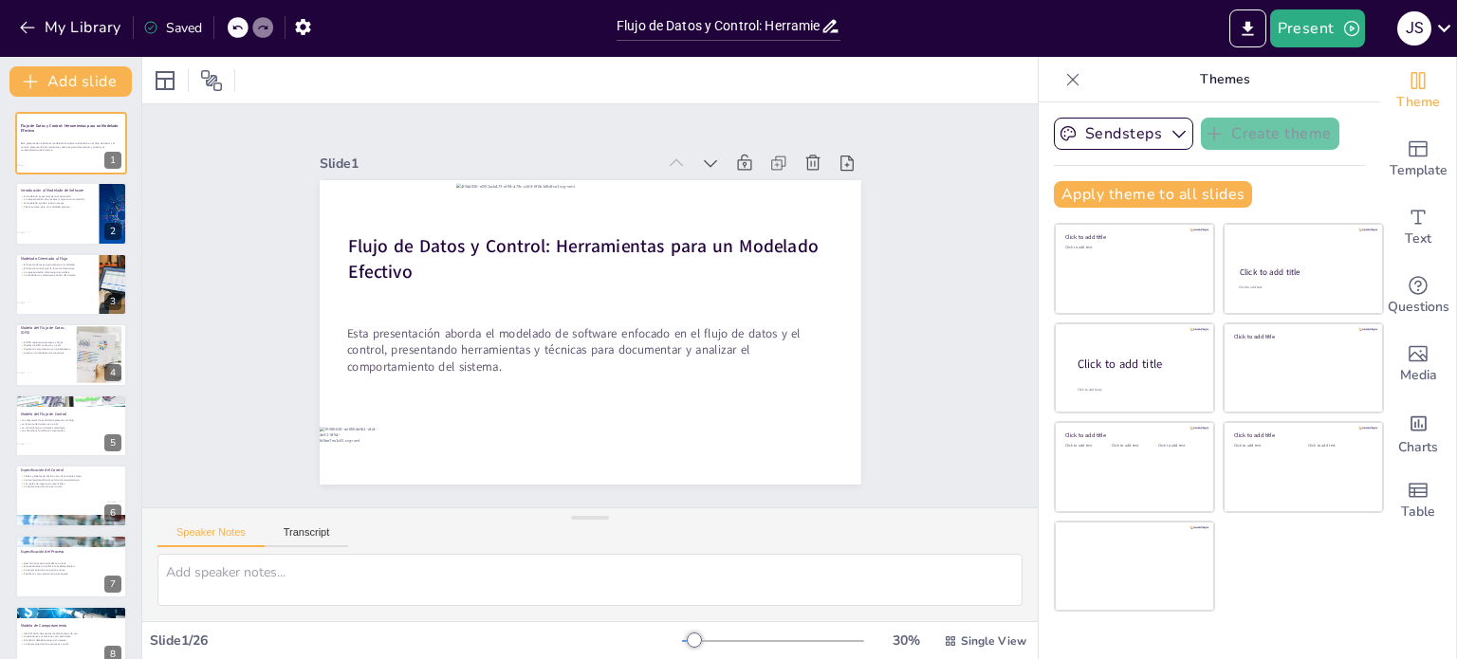
checkbox input "true"
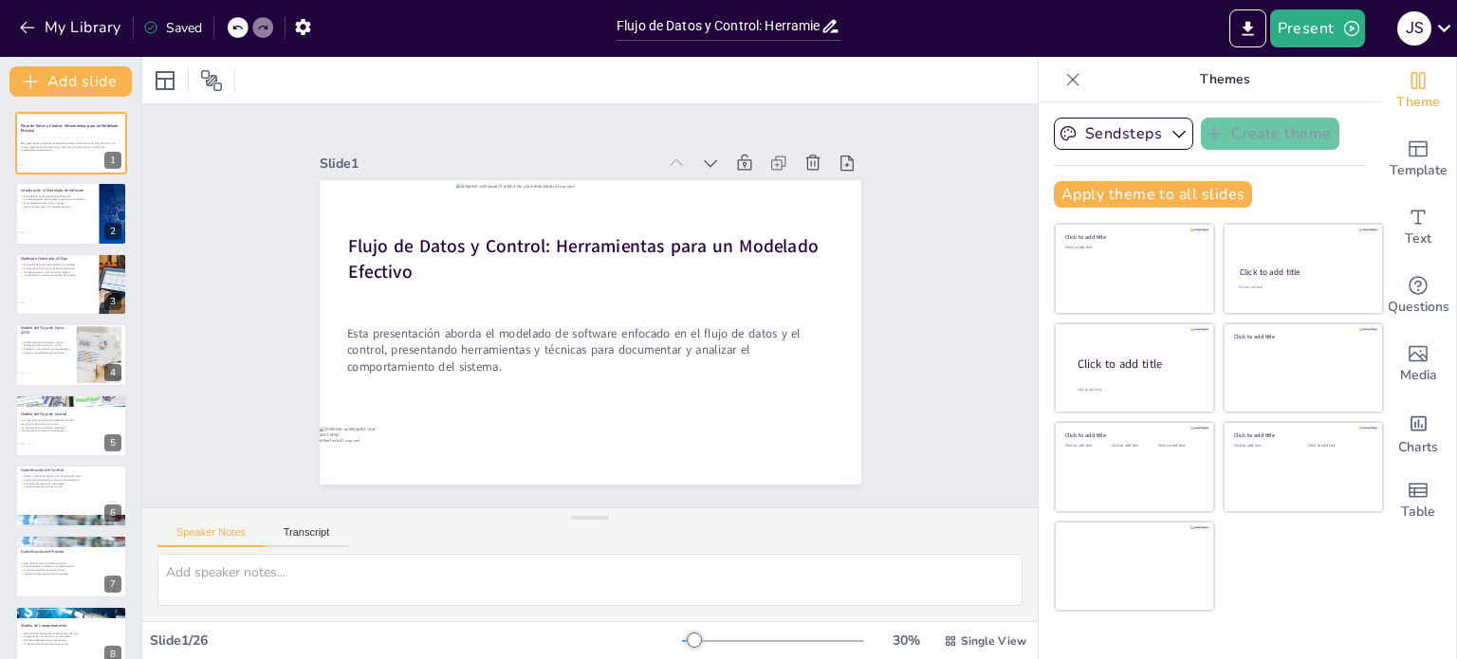
checkbox input "true"
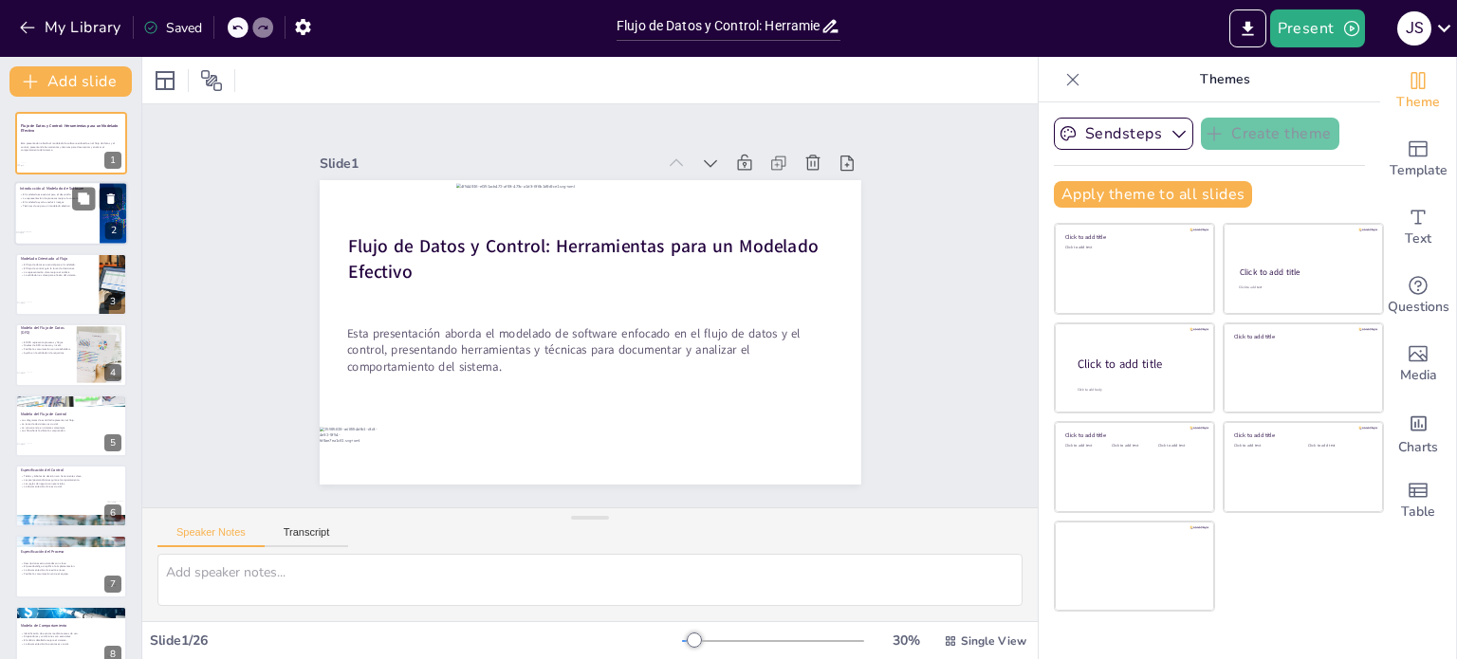
checkbox input "true"
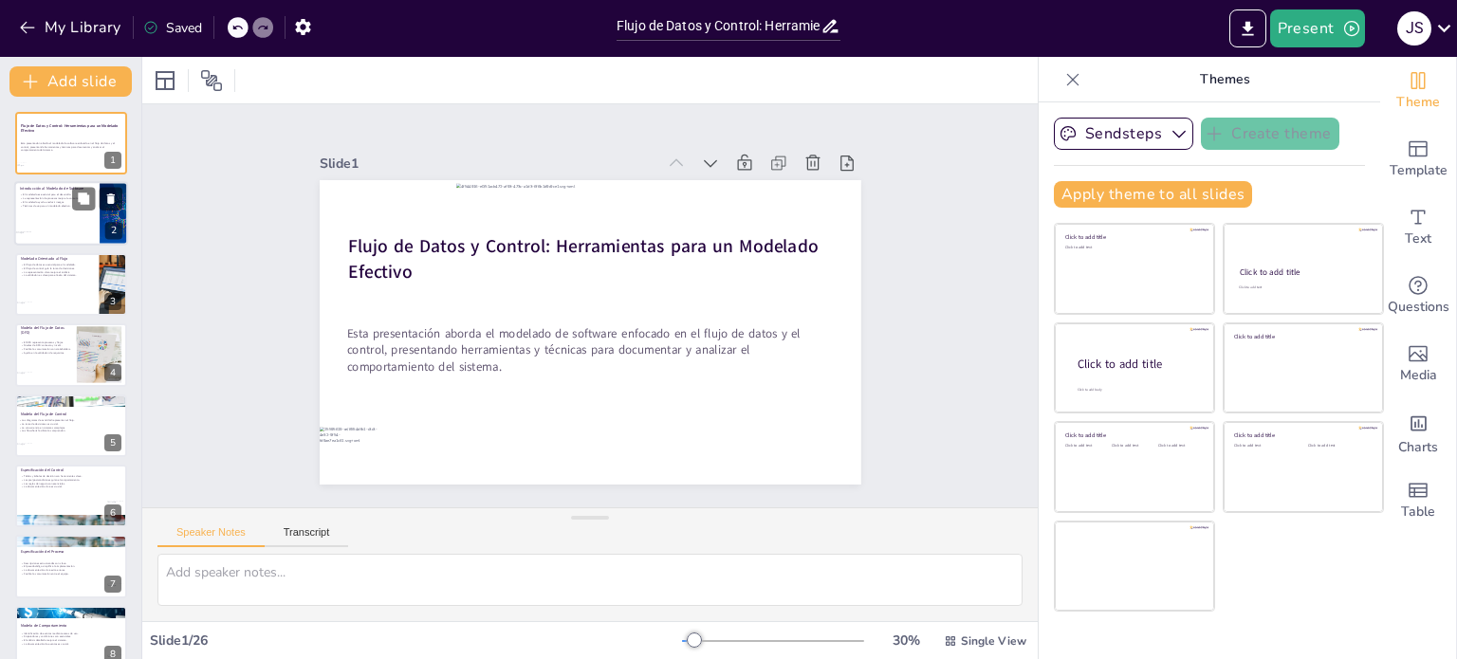
checkbox input "true"
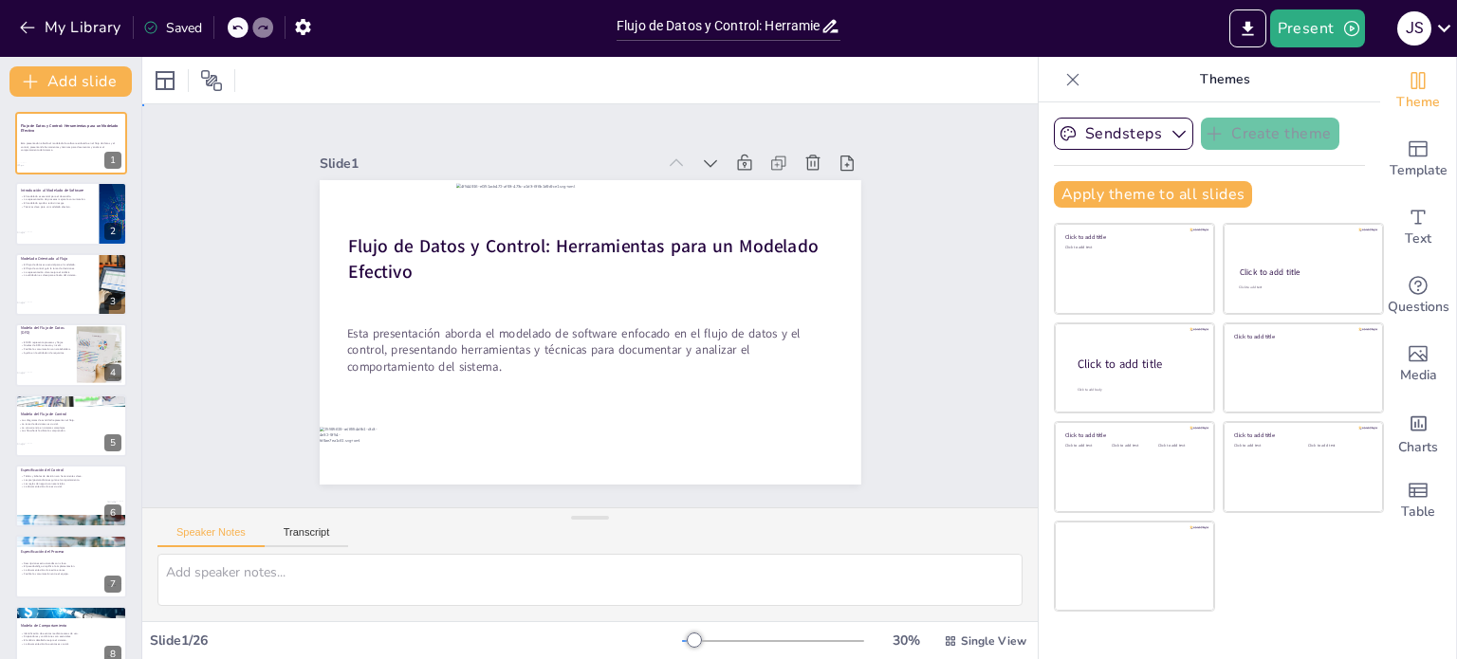
click at [937, 287] on div "Slide 1 Flujo de Datos y Control: Herramientas para un Modelado Efectivo Esta p…" at bounding box center [589, 305] width 895 height 403
click at [873, 315] on div "Slide 1 Flujo de Datos y Control: Herramientas para un Modelado Efectivo Esta p…" at bounding box center [591, 306] width 648 height 358
